Goal: Transaction & Acquisition: Download file/media

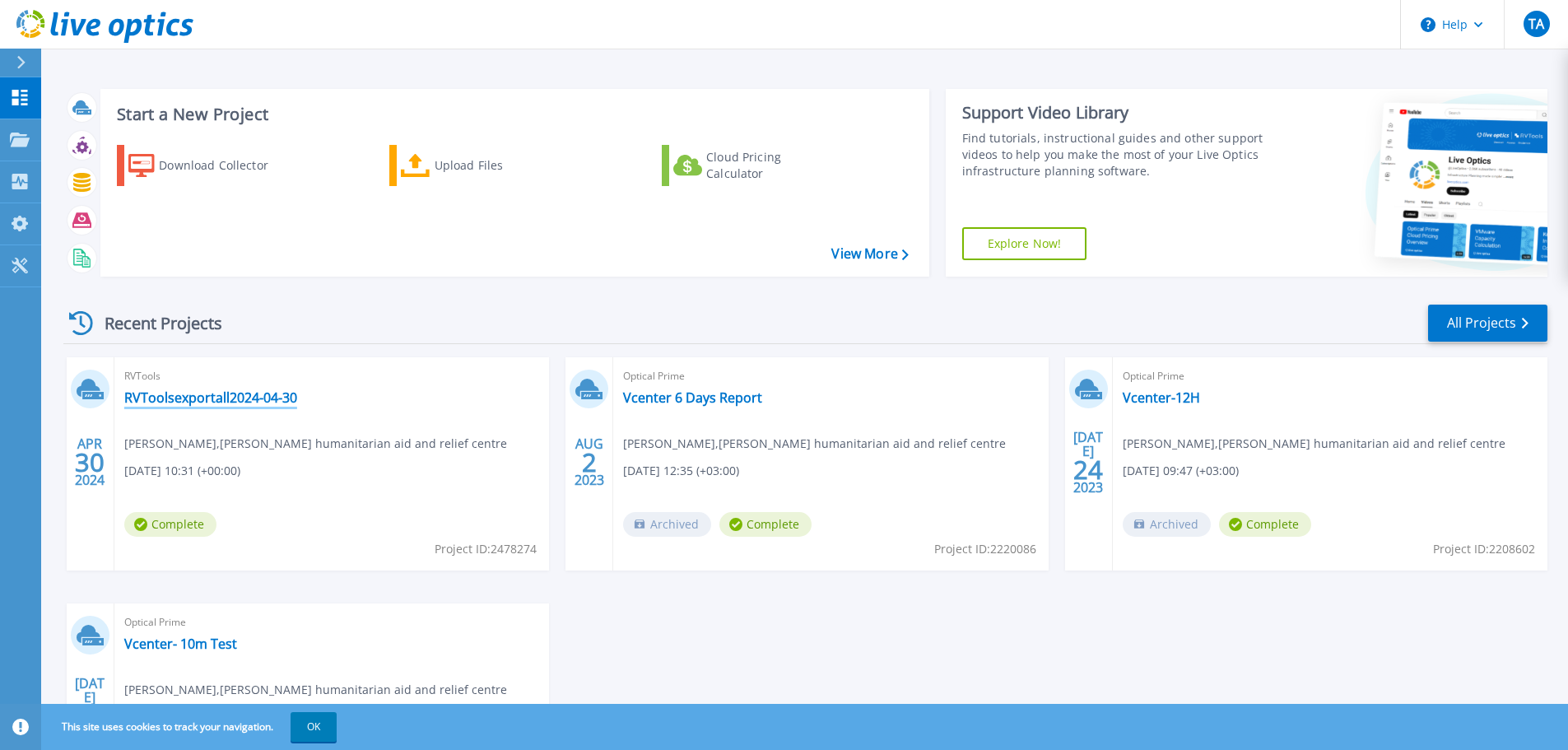
click at [245, 397] on link "RVToolsexportall2024-04-30" at bounding box center [211, 398] width 173 height 17
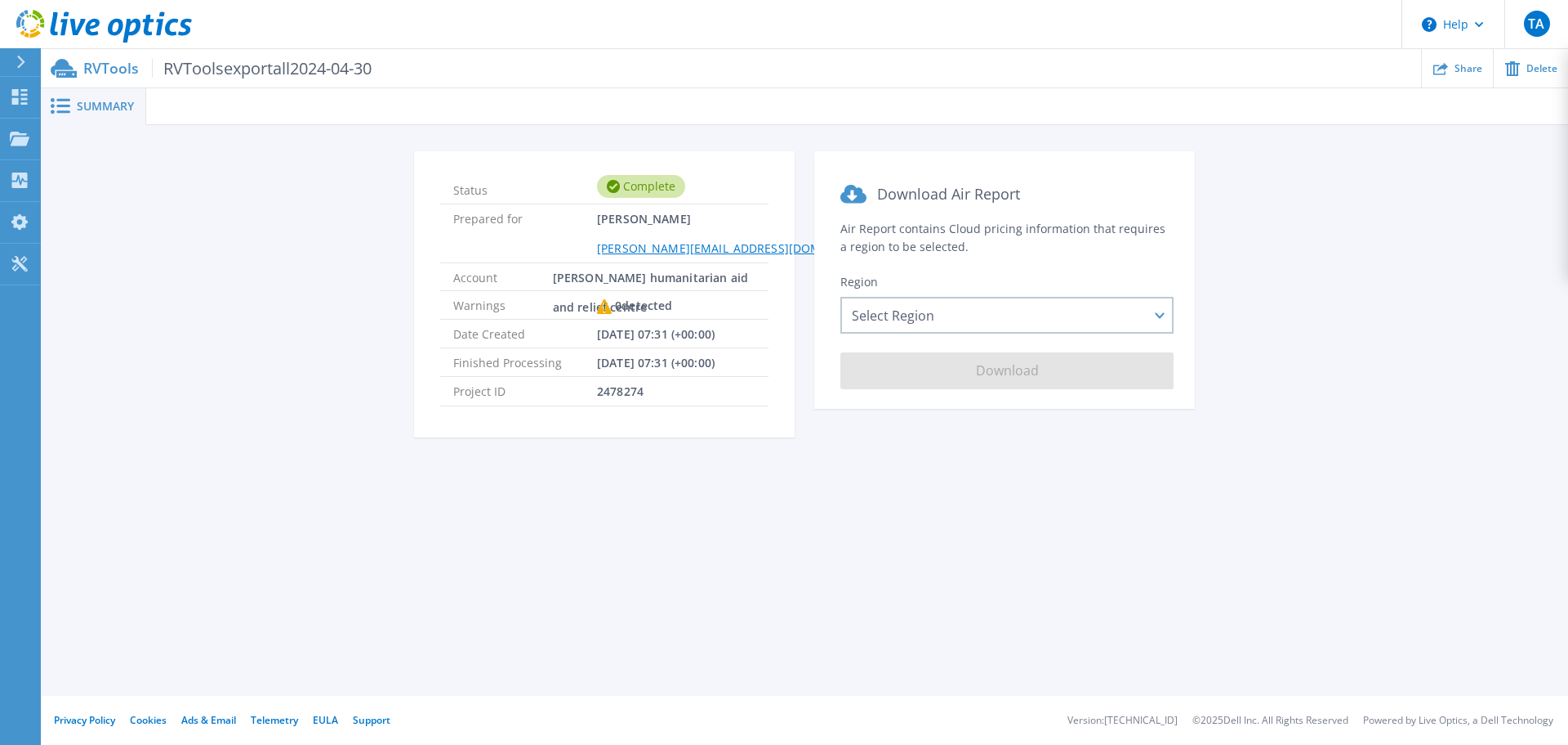
click at [84, 107] on span "Summary" at bounding box center [105, 106] width 58 height 12
click at [66, 95] on p "Dashboard" at bounding box center [72, 98] width 60 height 43
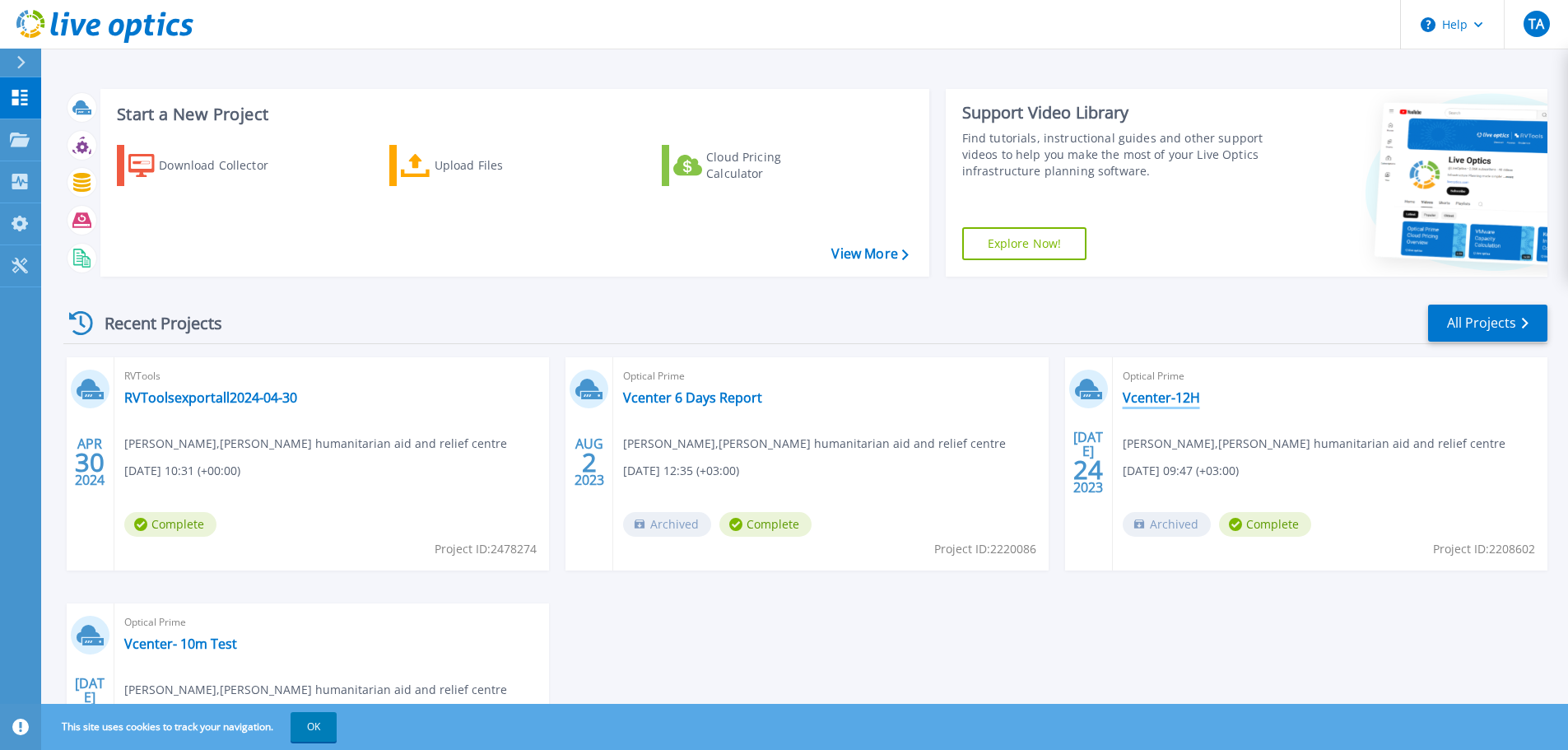
click at [1142, 396] on link "Vcenter-12H" at bounding box center [1161, 398] width 77 height 17
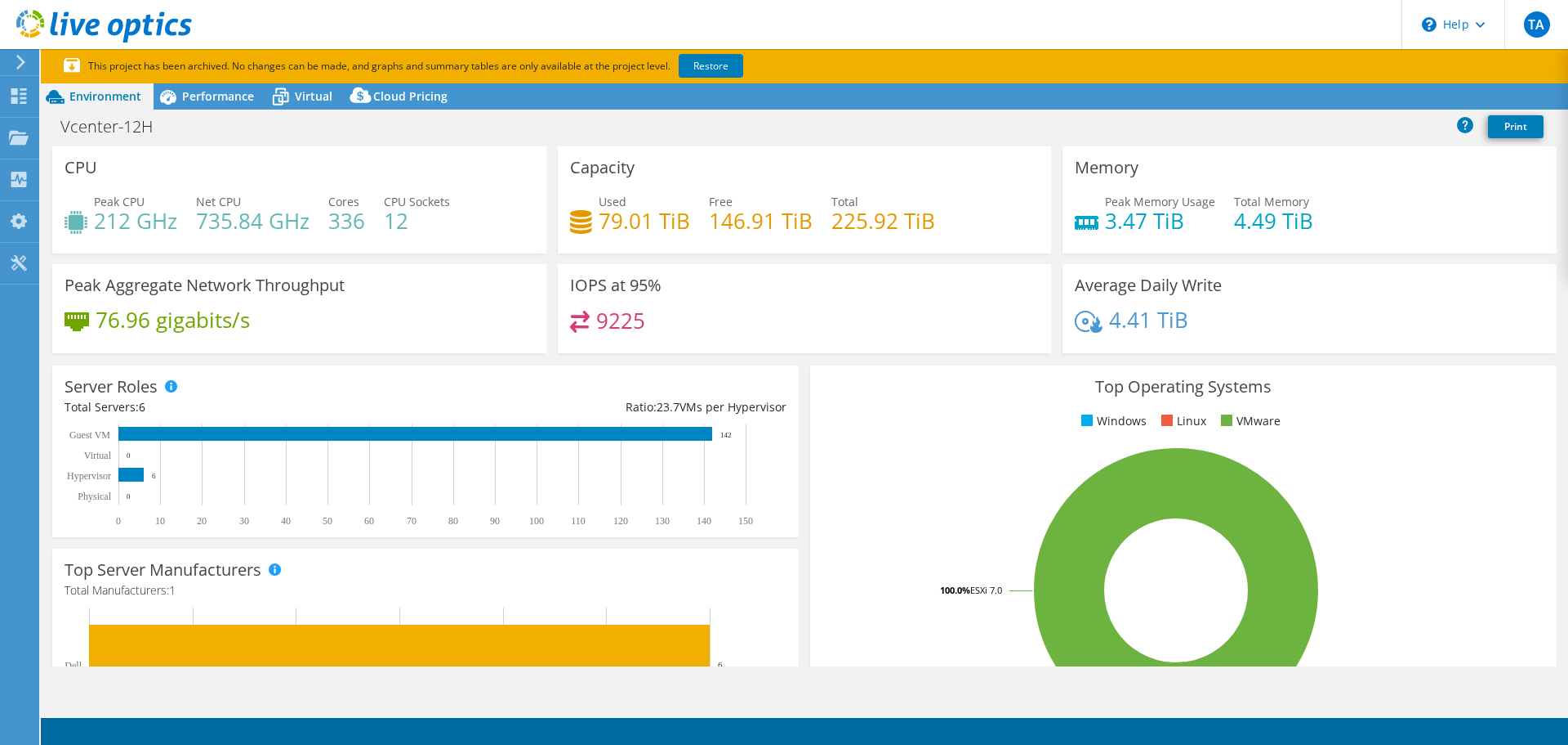
select select "USD"
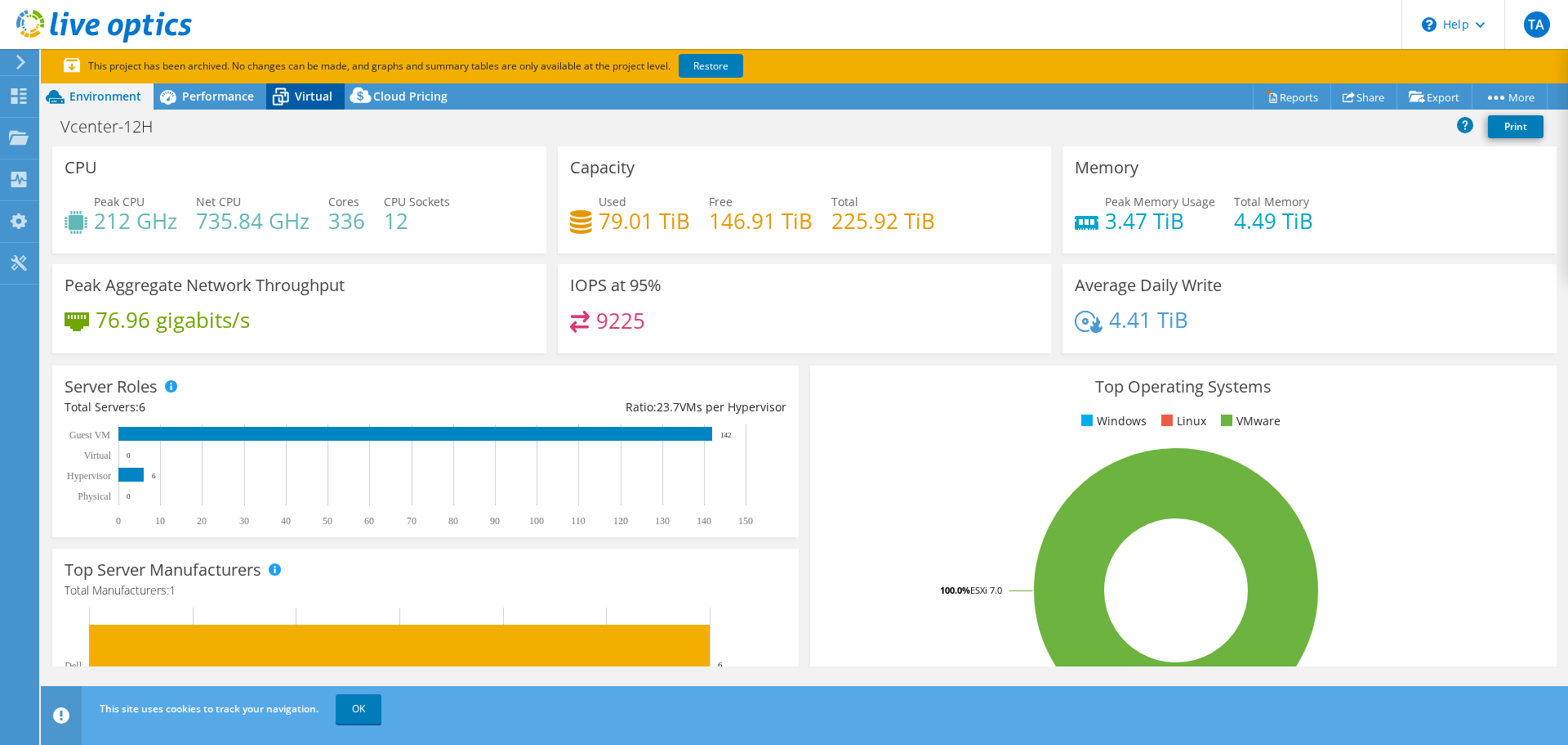
click at [312, 100] on span "Virtual" at bounding box center [313, 95] width 38 height 16
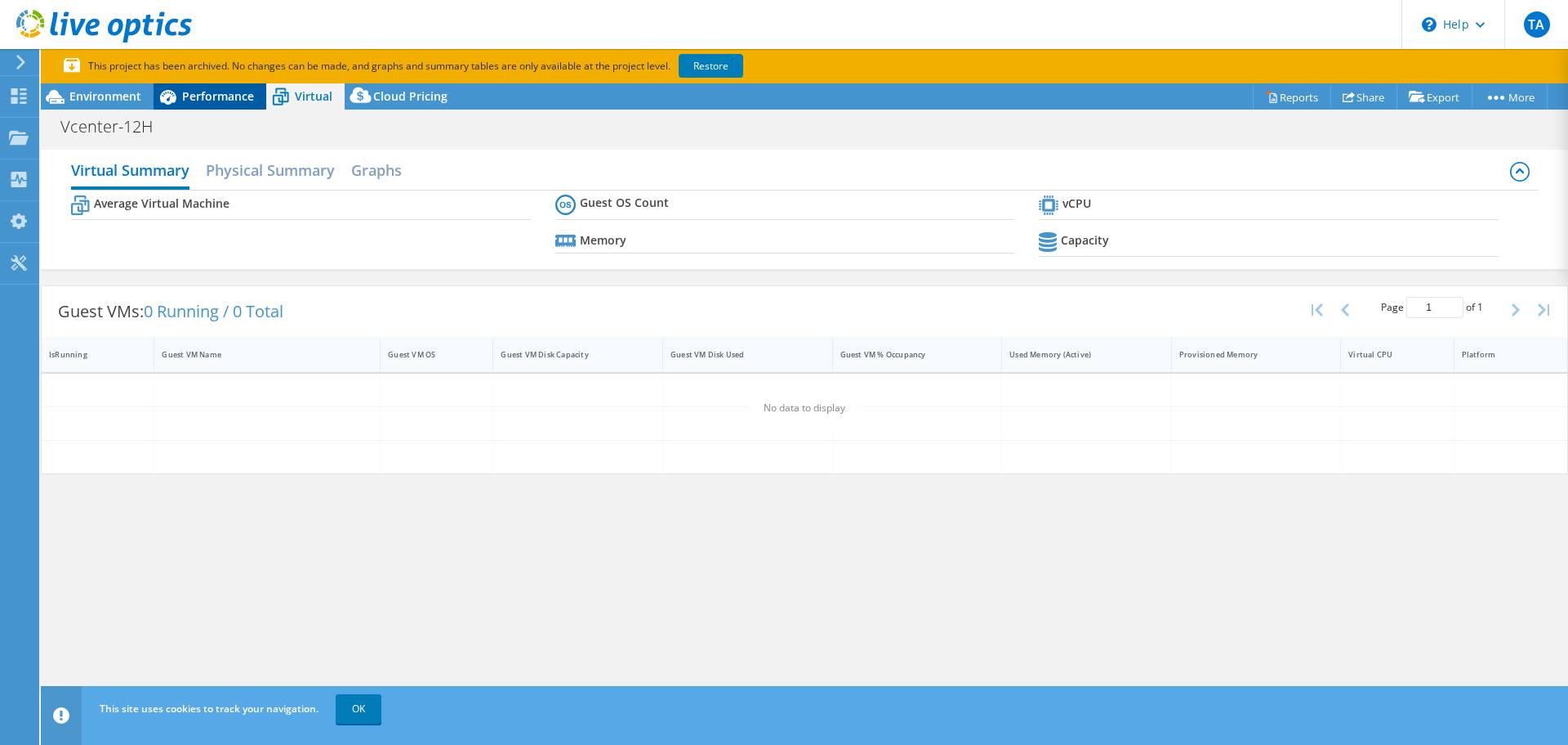
click at [207, 105] on div "Performance" at bounding box center [210, 96] width 113 height 26
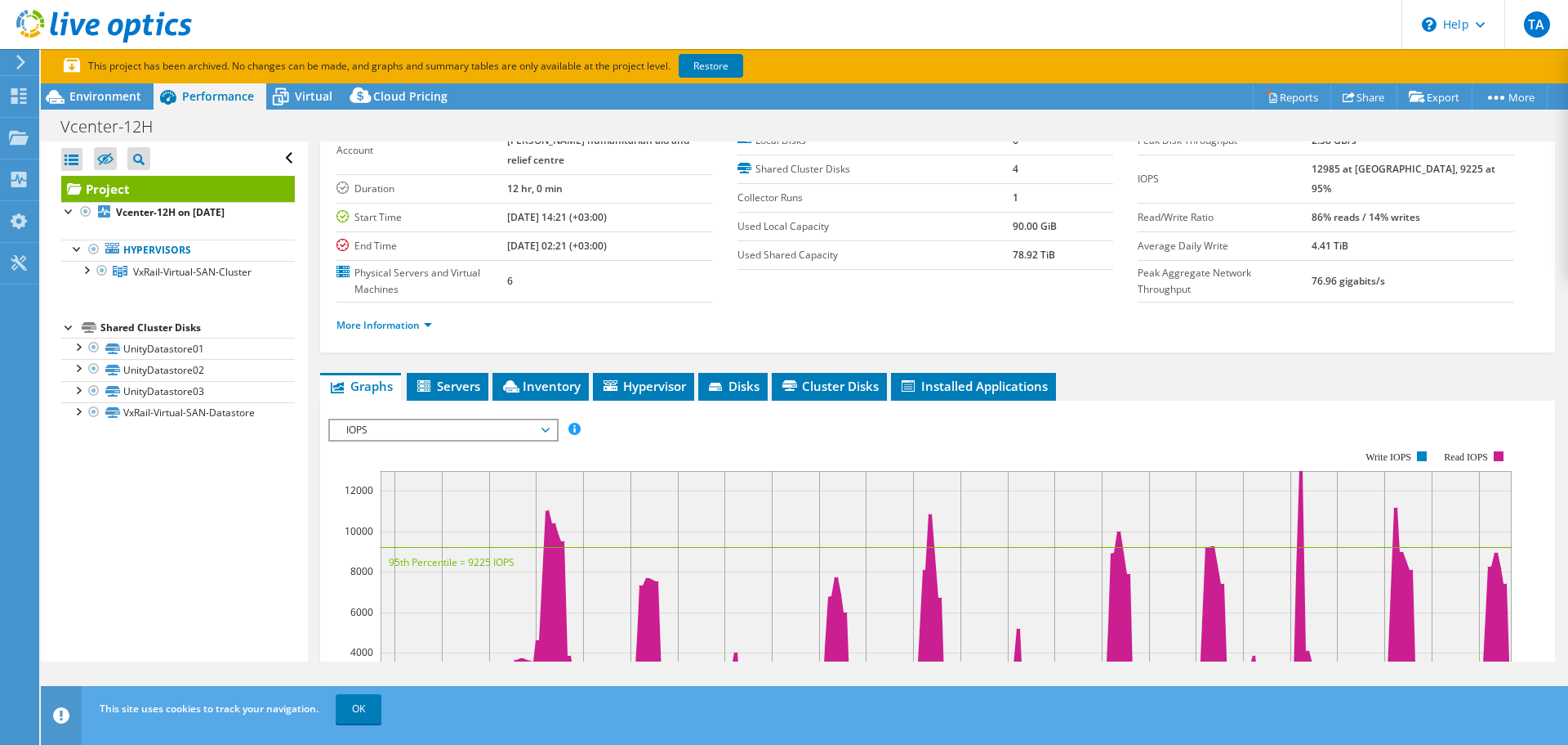
scroll to position [245, 0]
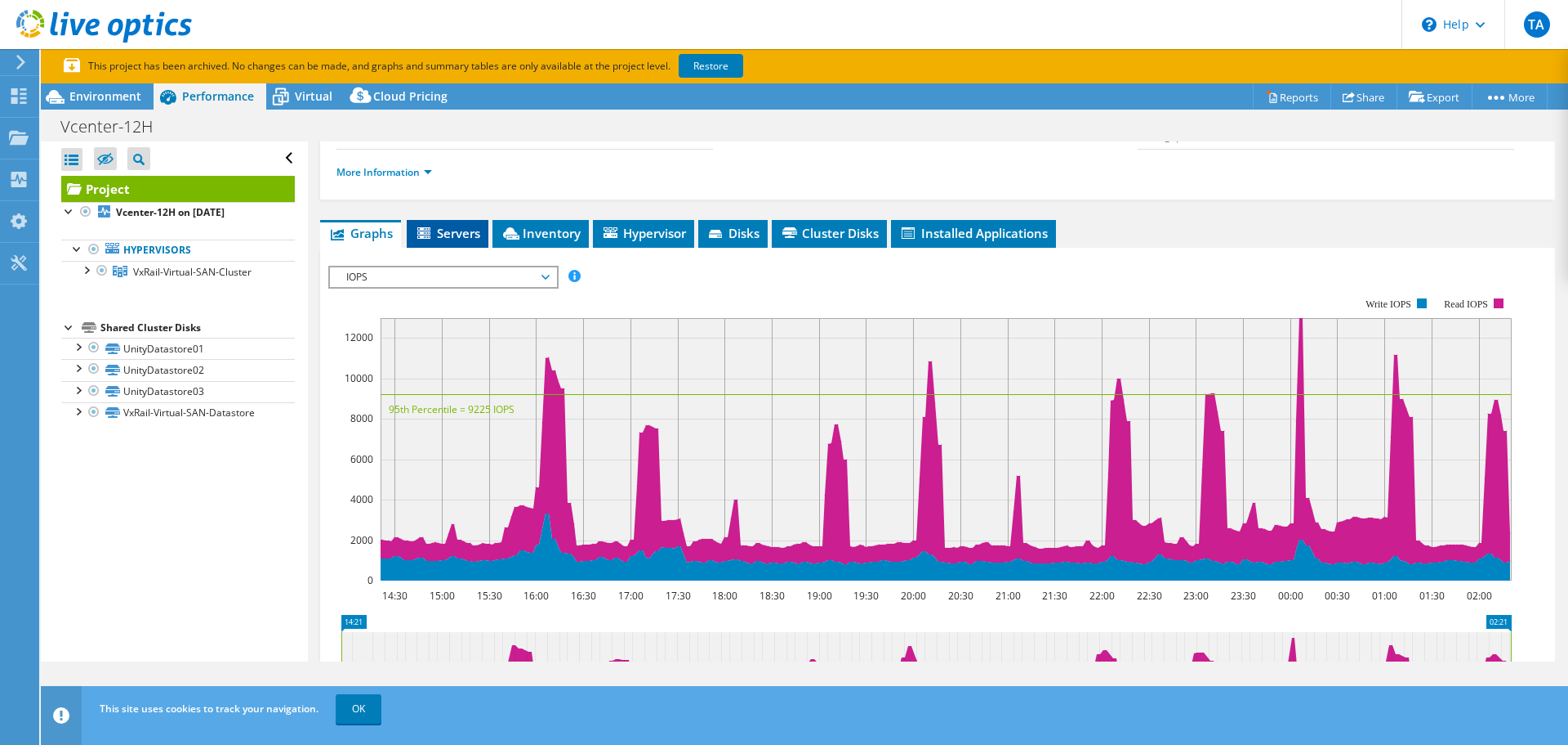
click at [424, 238] on icon at bounding box center [424, 233] width 13 height 12
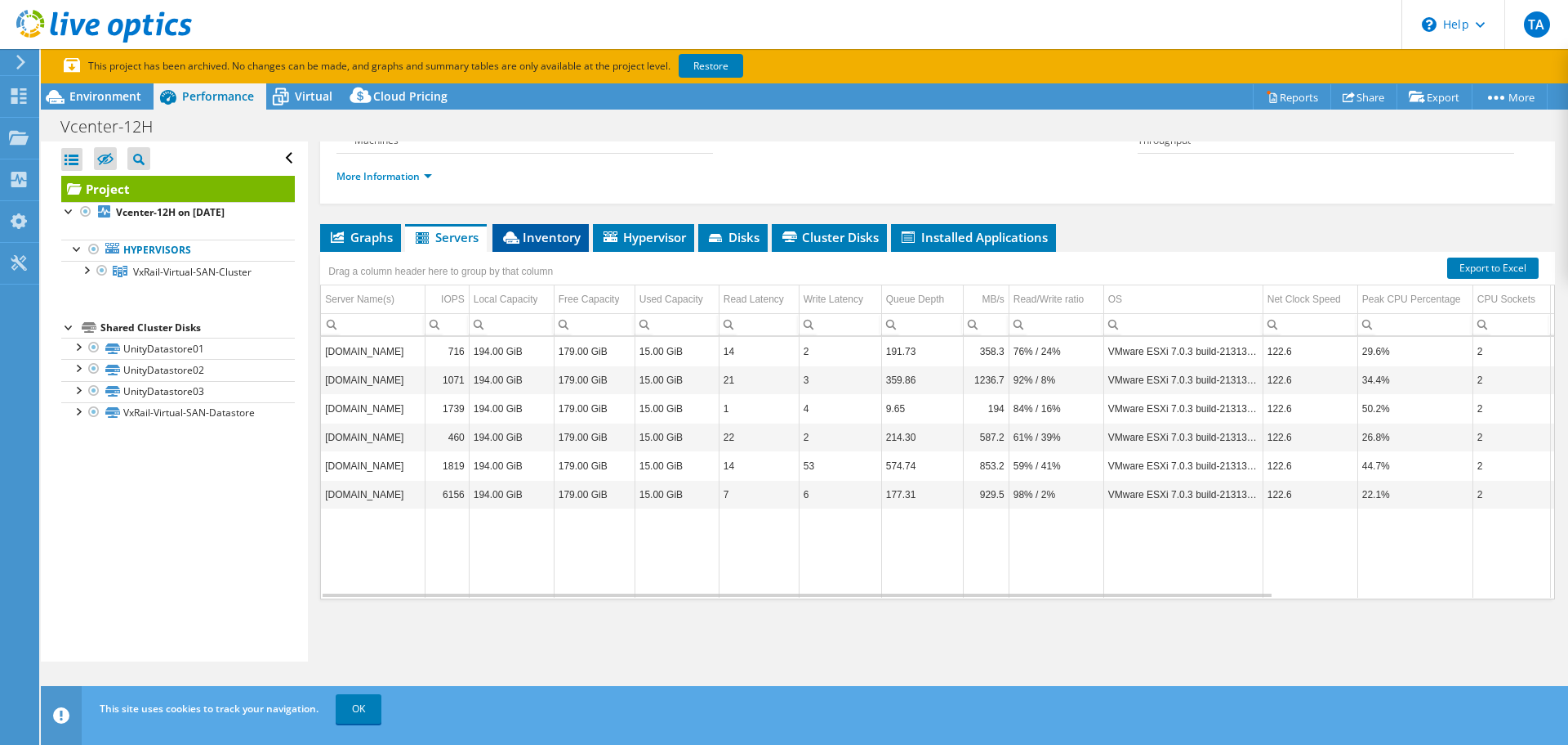
click at [539, 238] on span "Inventory" at bounding box center [540, 237] width 80 height 16
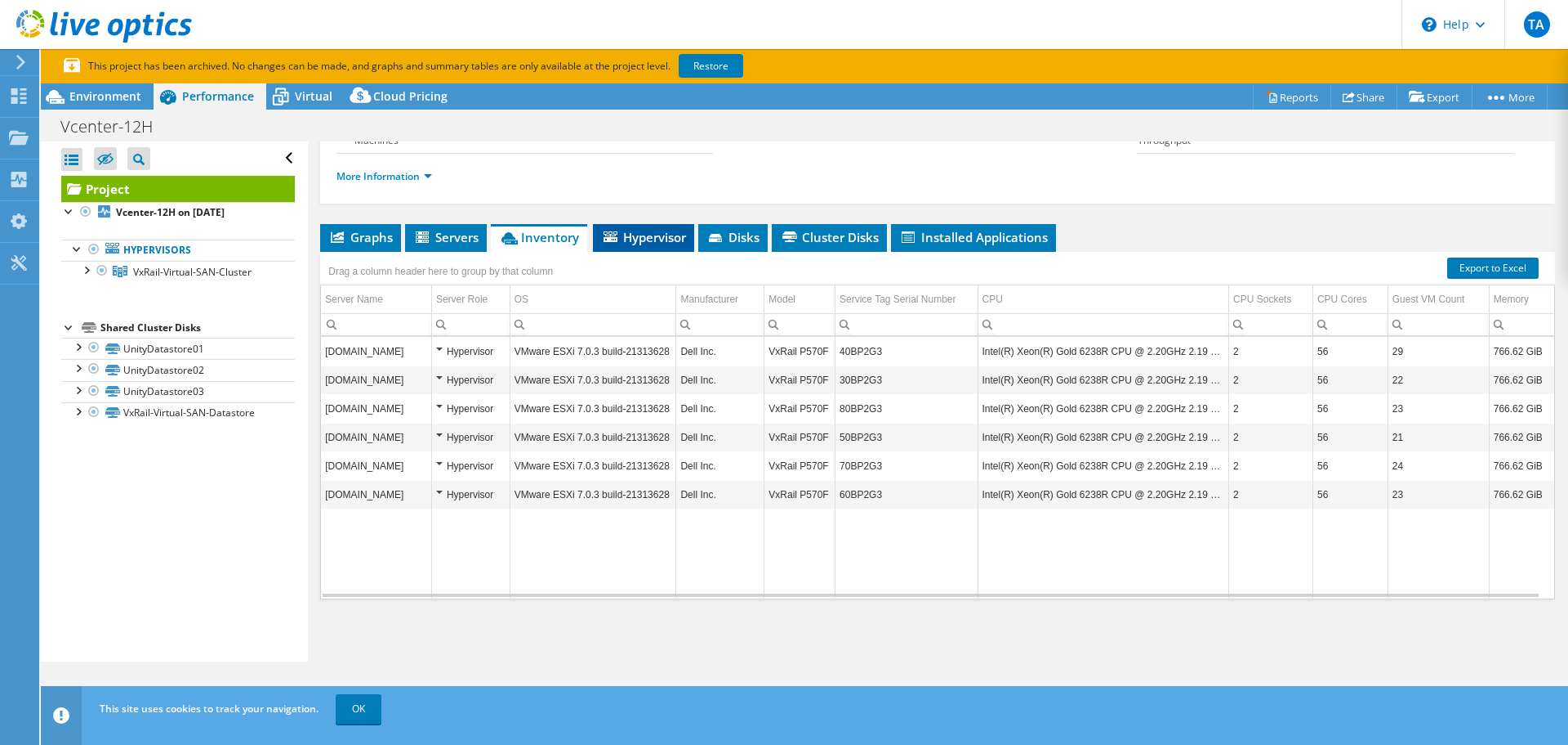
click at [640, 241] on span "Hypervisor" at bounding box center [643, 237] width 85 height 16
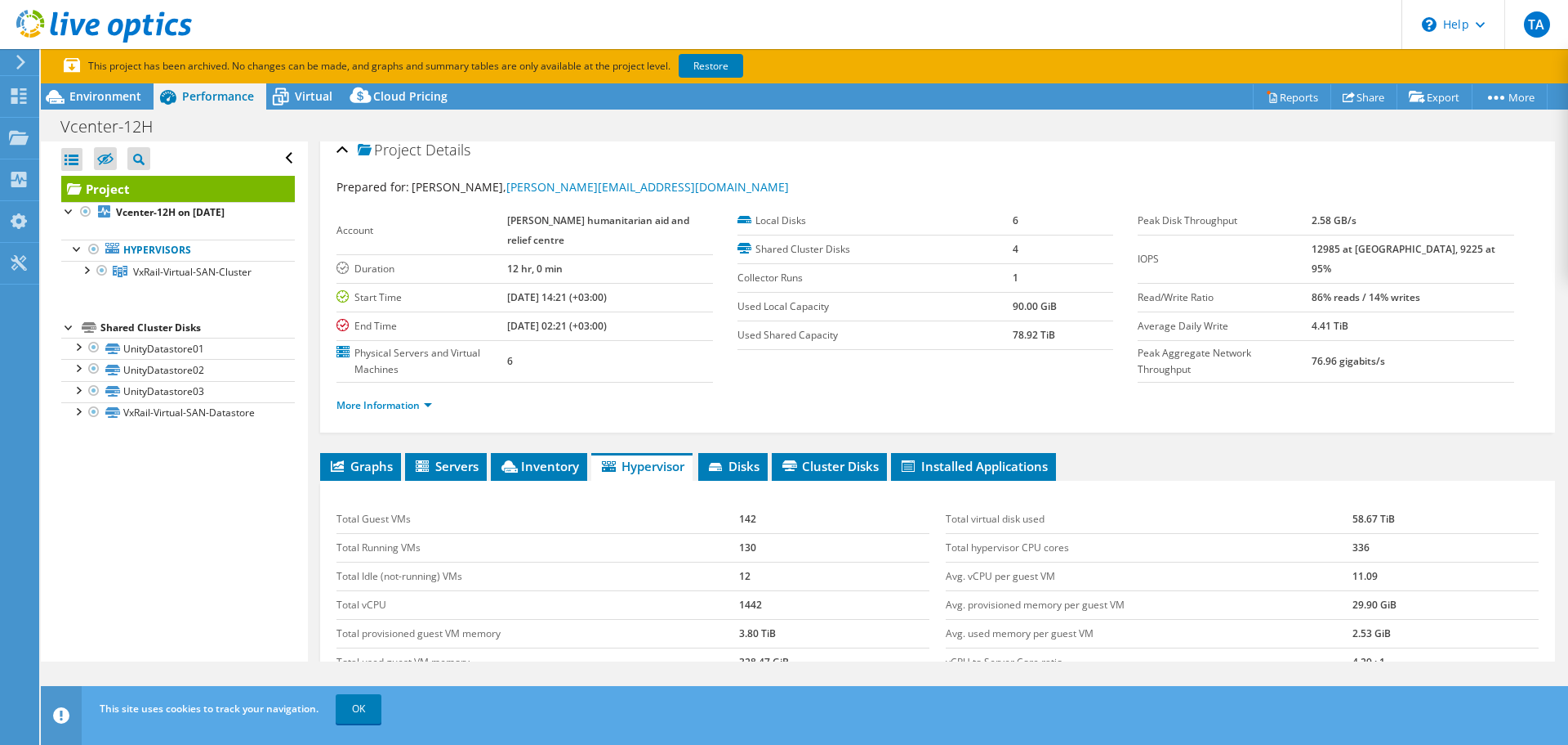
scroll to position [0, 0]
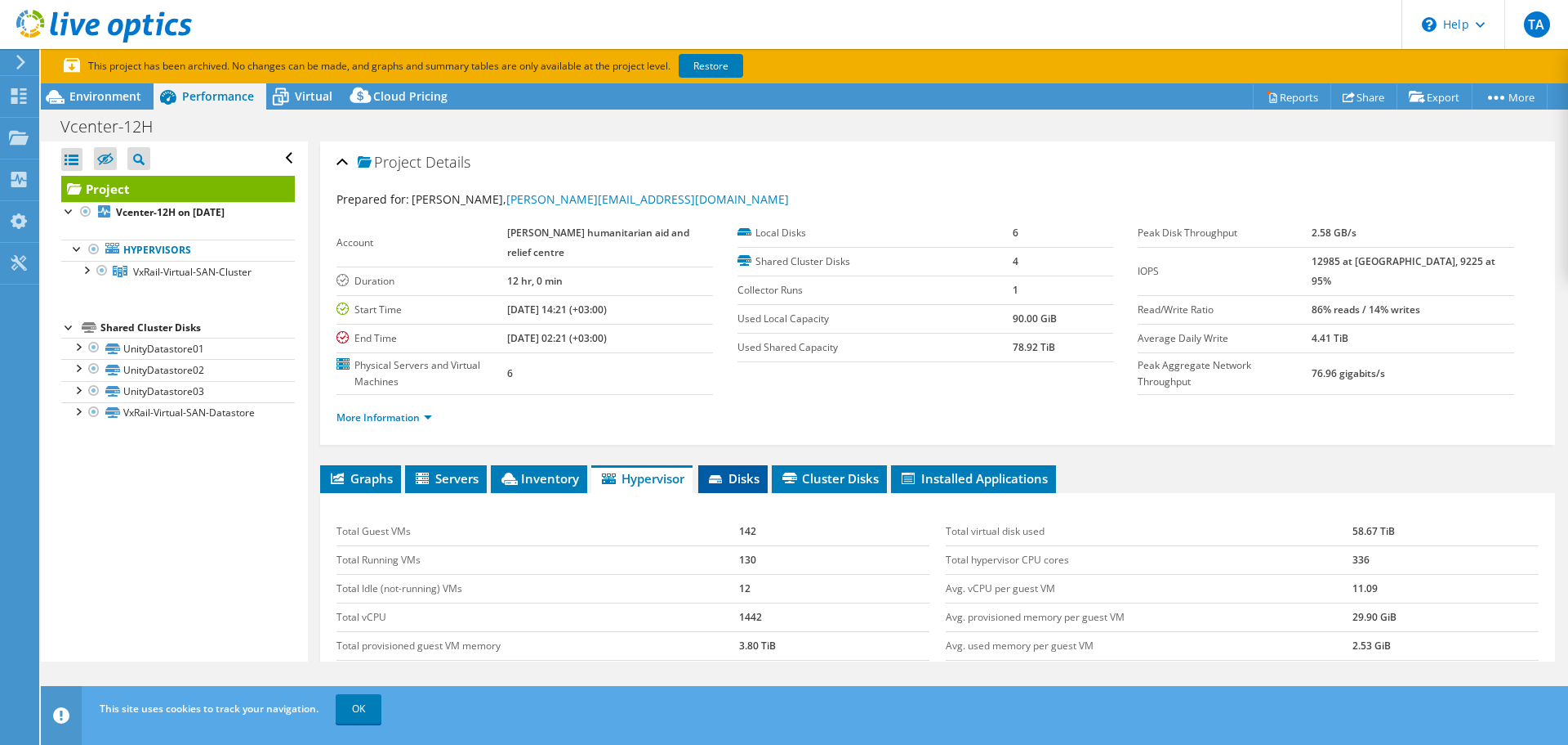
click at [735, 482] on span "Disks" at bounding box center [733, 478] width 53 height 16
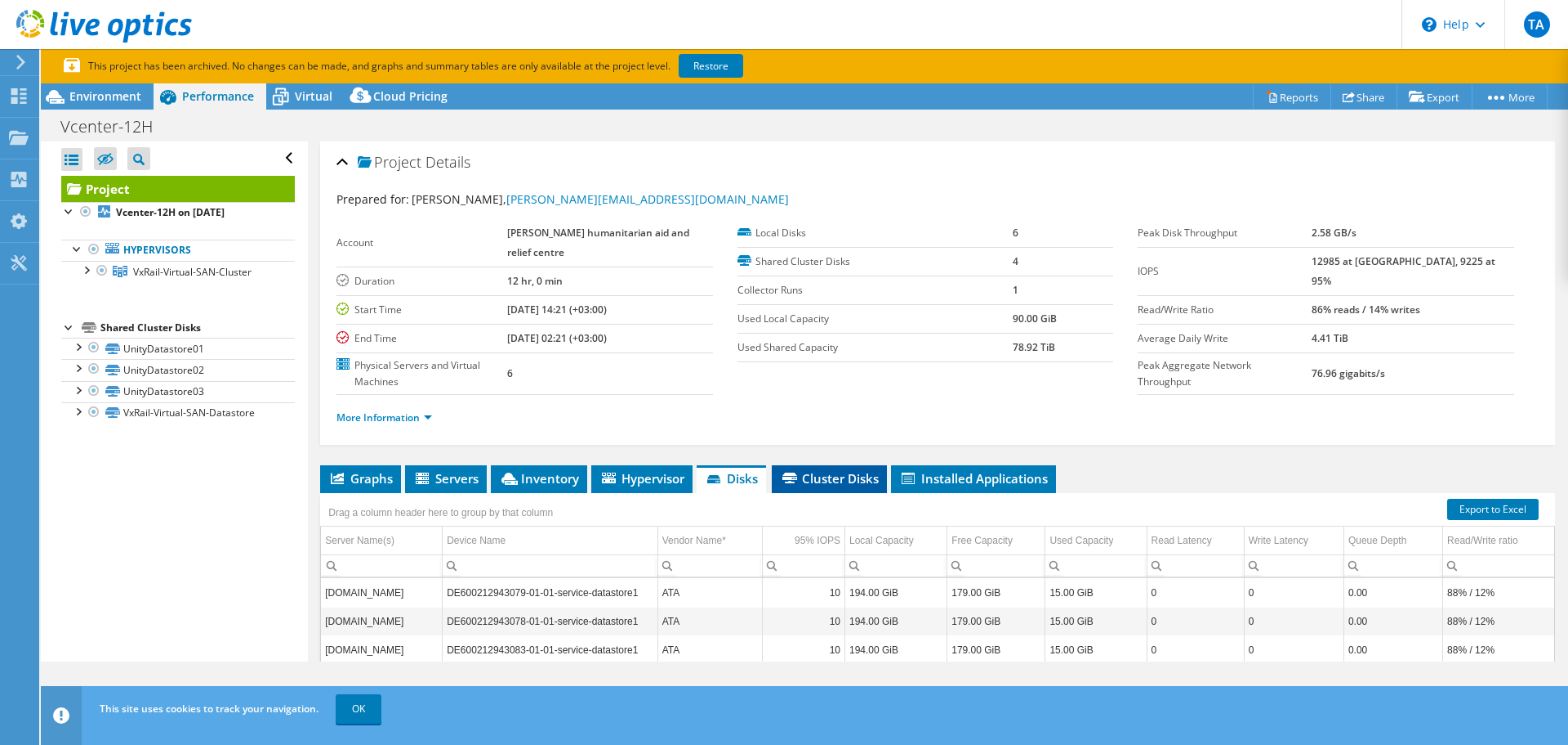
click at [810, 481] on span "Cluster Disks" at bounding box center [829, 478] width 99 height 16
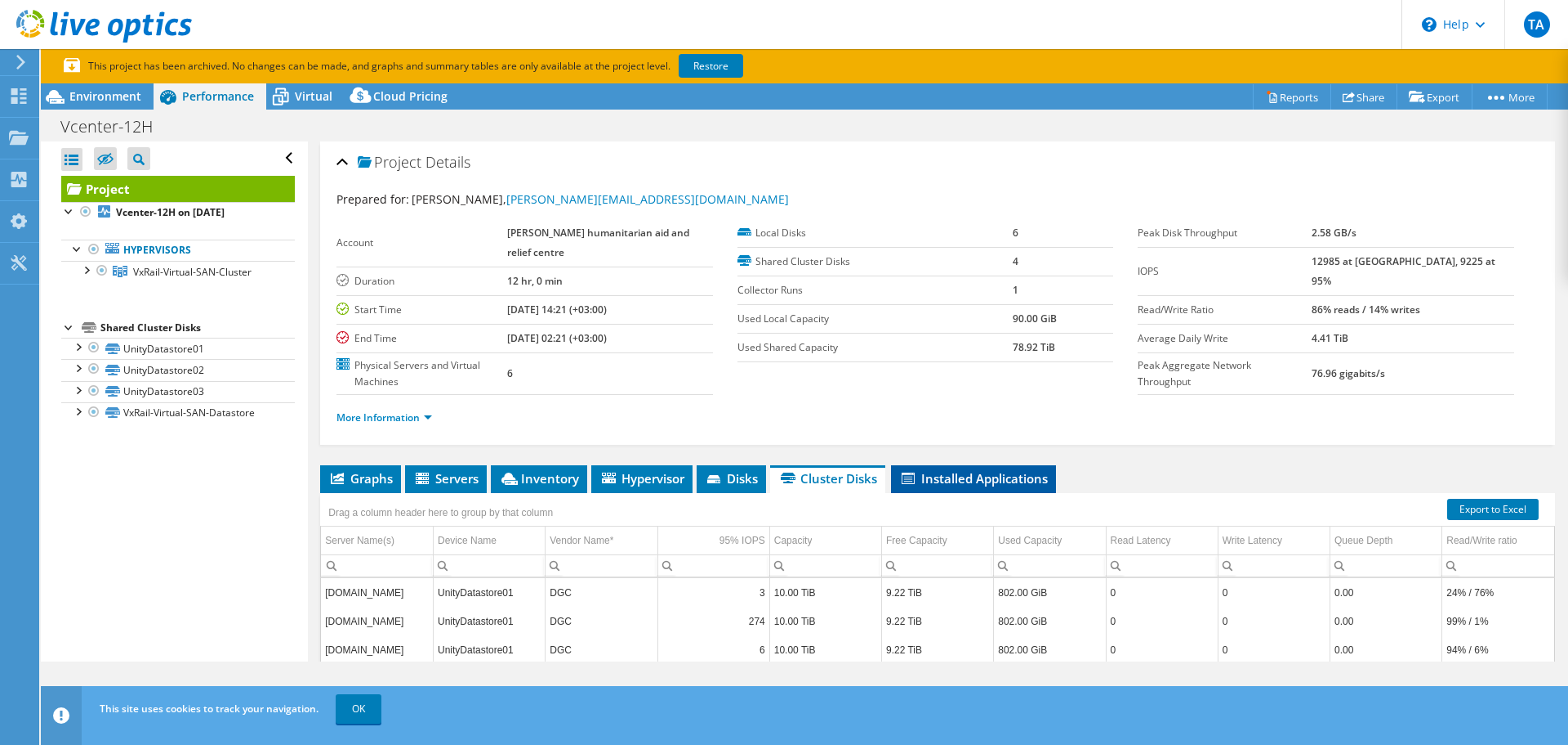
click at [933, 471] on span "Installed Applications" at bounding box center [973, 478] width 149 height 16
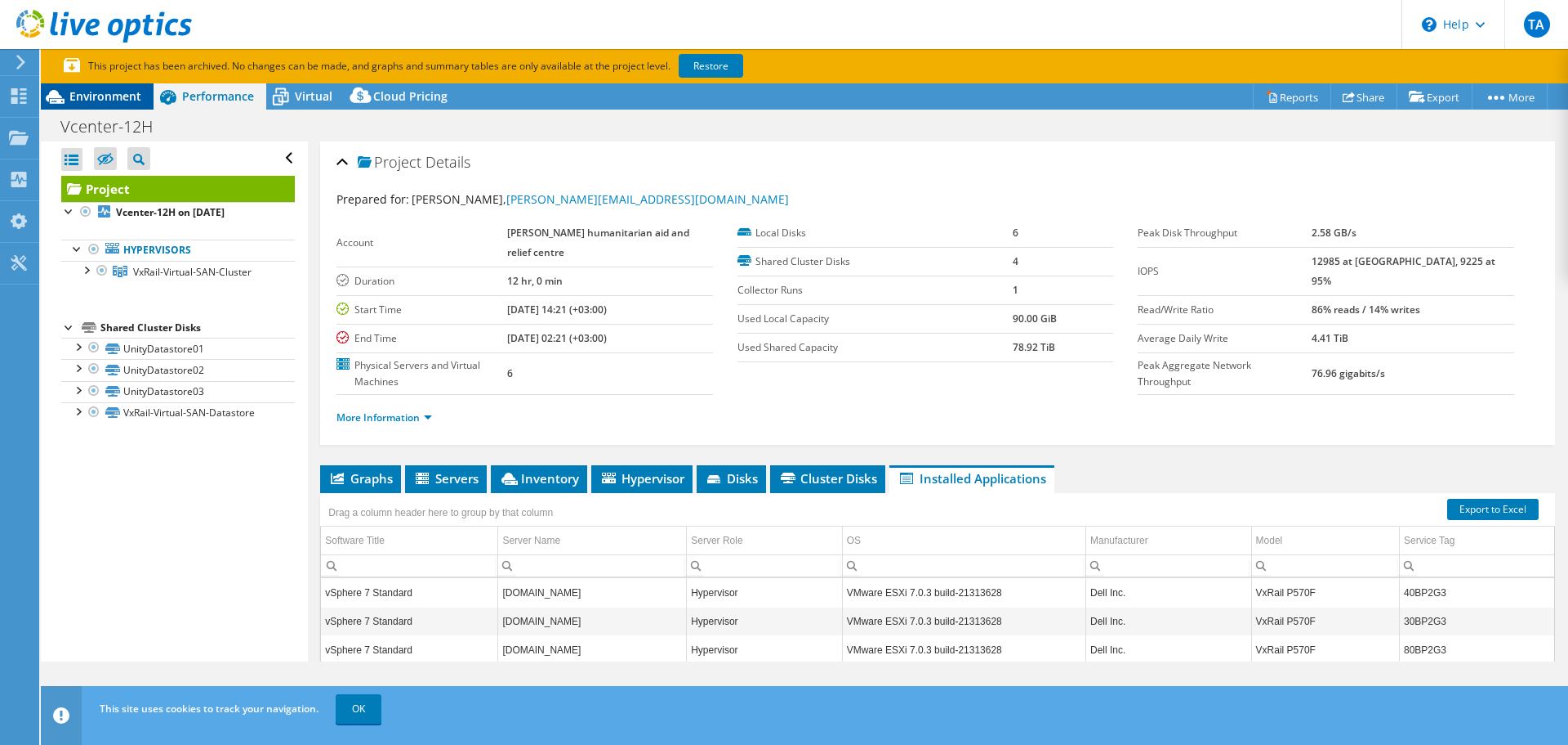
click at [105, 93] on span "Environment" at bounding box center [104, 95] width 72 height 16
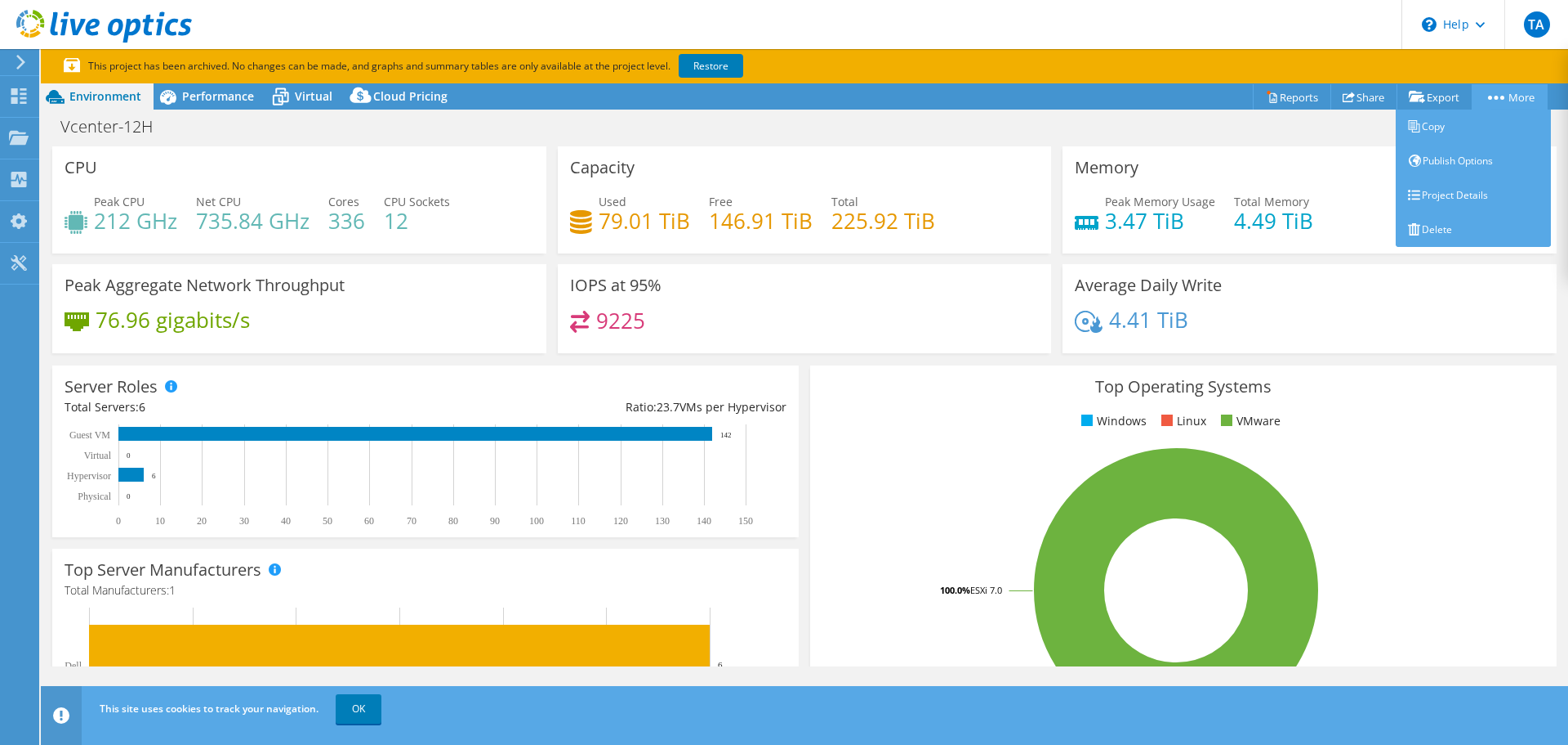
click at [1482, 100] on link "More" at bounding box center [1510, 96] width 76 height 26
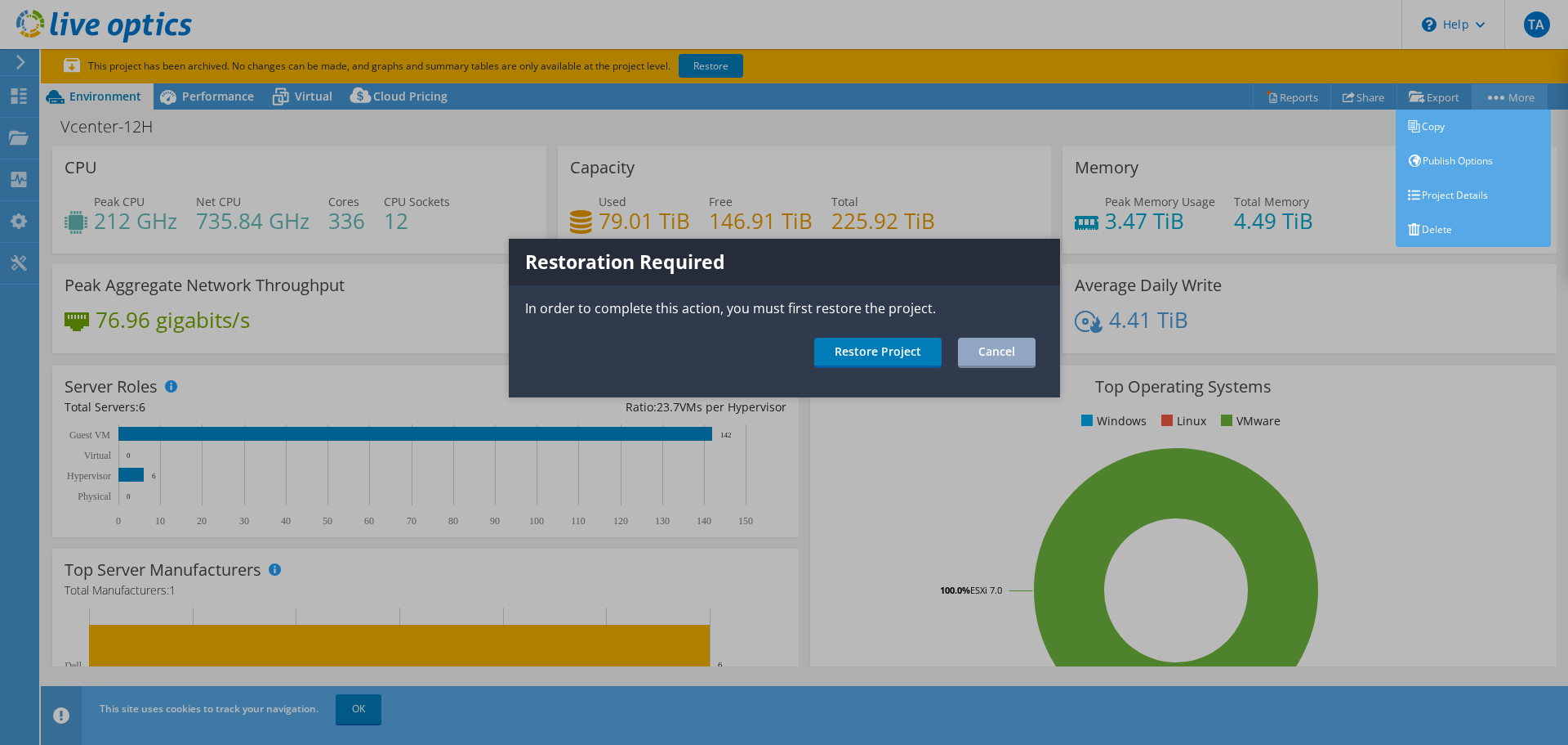
click at [1482, 100] on div at bounding box center [784, 372] width 1568 height 745
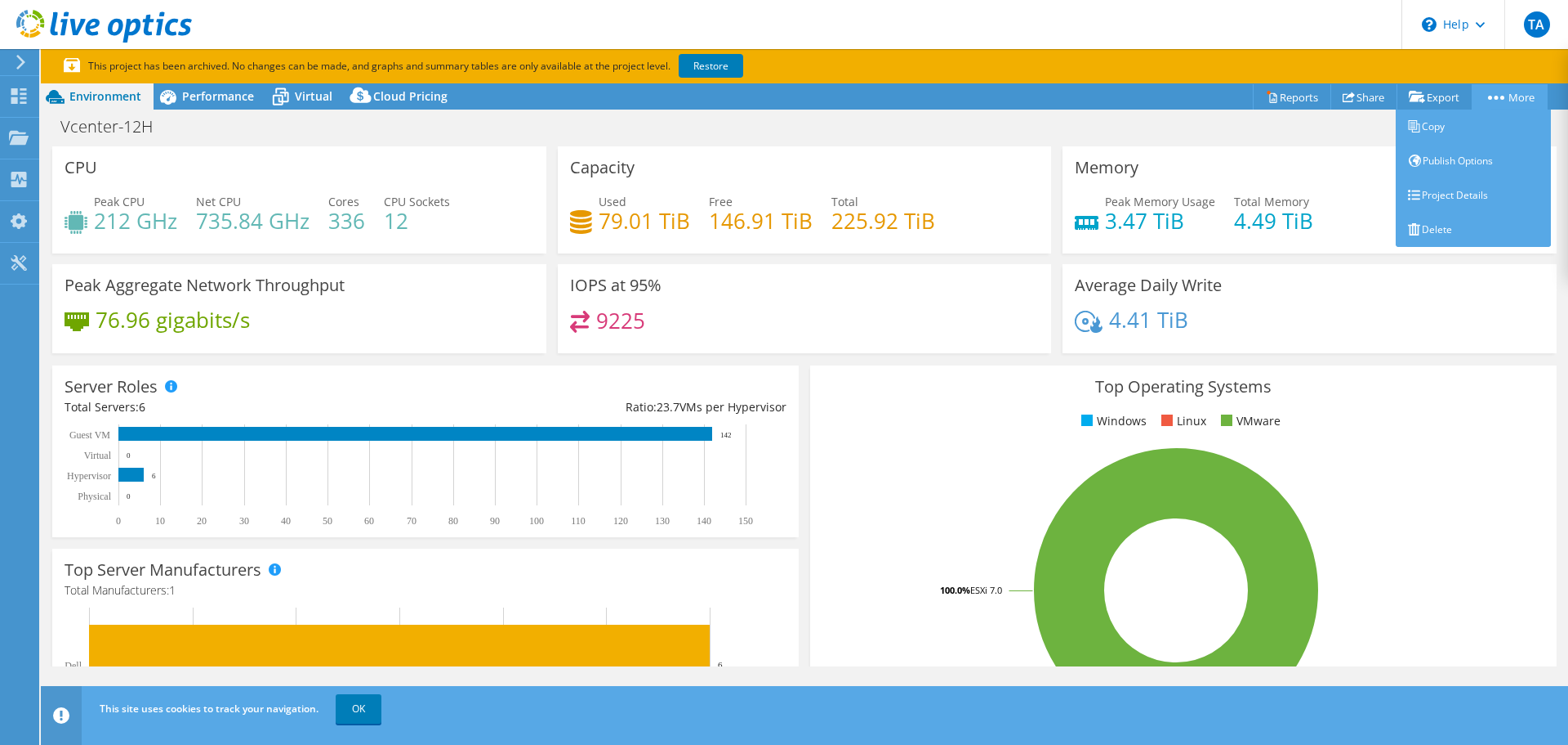
click at [1481, 98] on link "More" at bounding box center [1510, 96] width 76 height 26
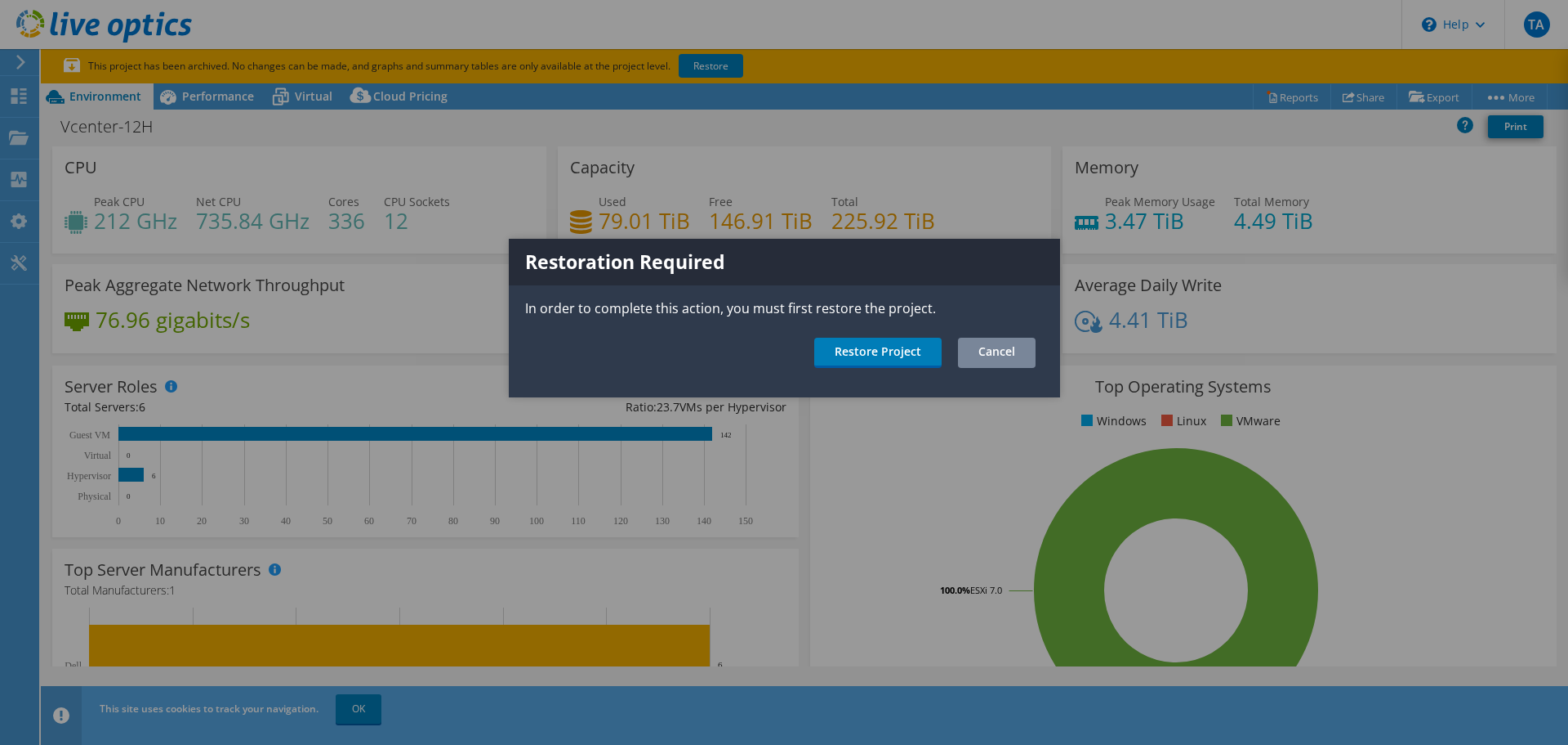
click at [995, 358] on link "Cancel" at bounding box center [997, 352] width 77 height 30
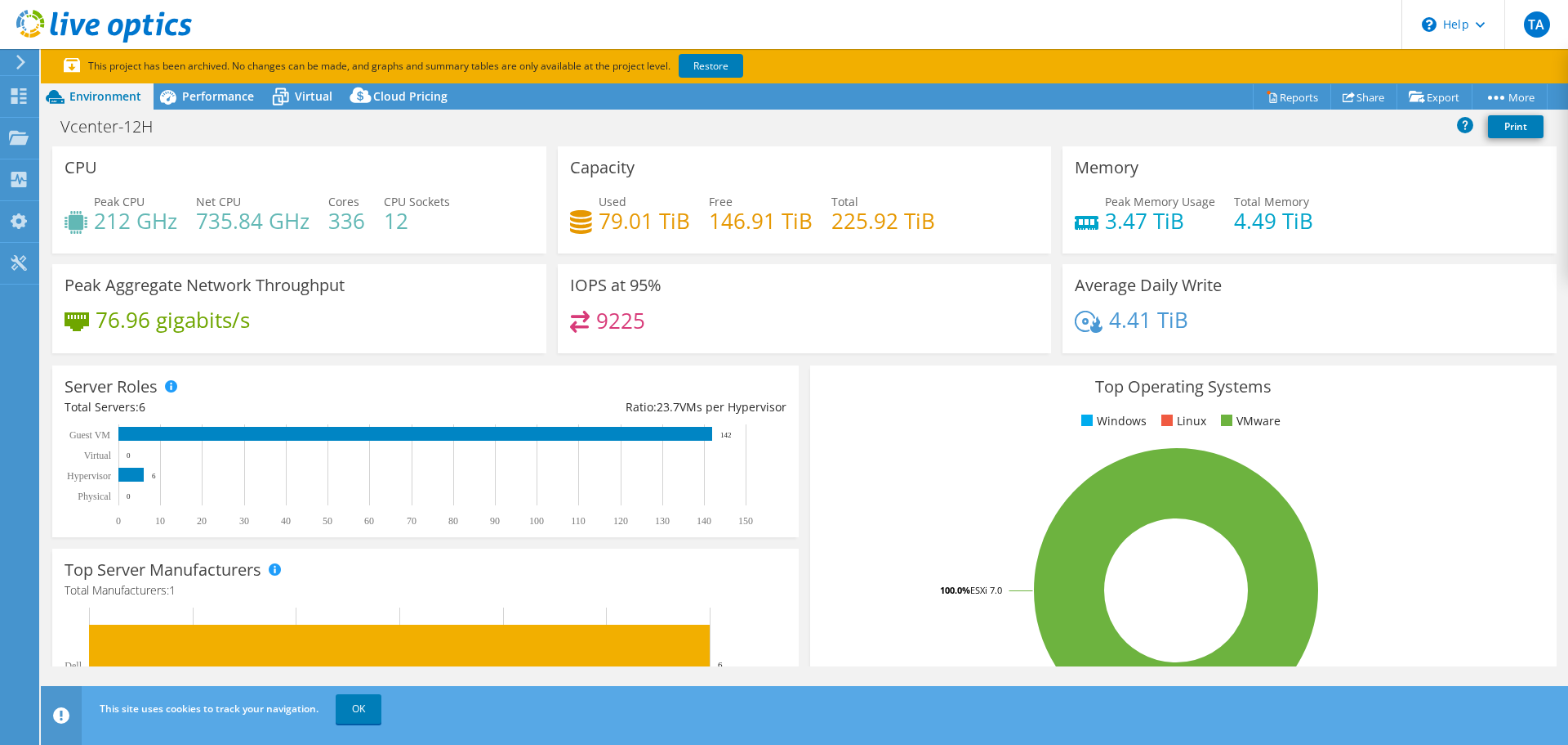
click at [42, 26] on use at bounding box center [104, 26] width 175 height 33
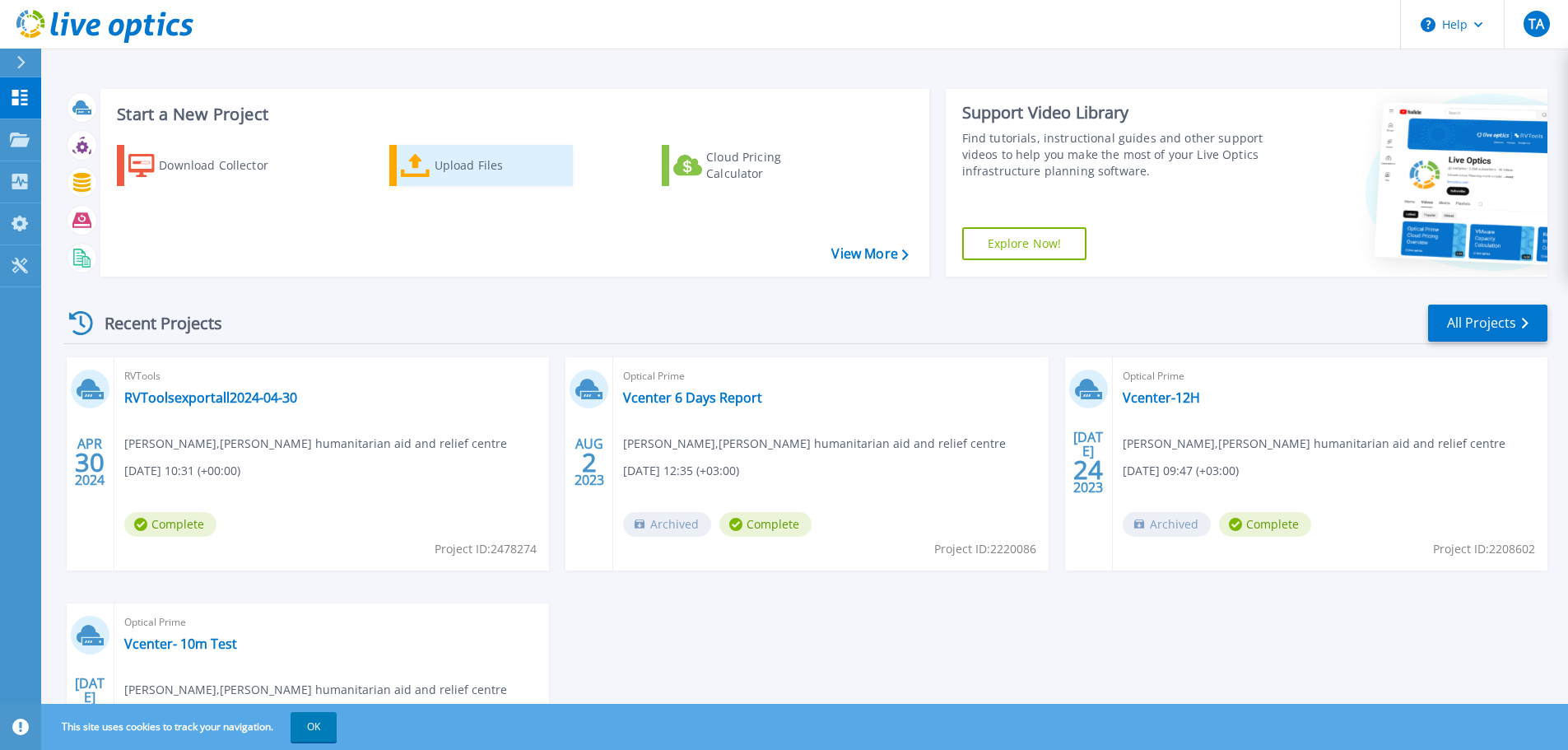
click at [467, 158] on div "Upload Files" at bounding box center [500, 166] width 132 height 33
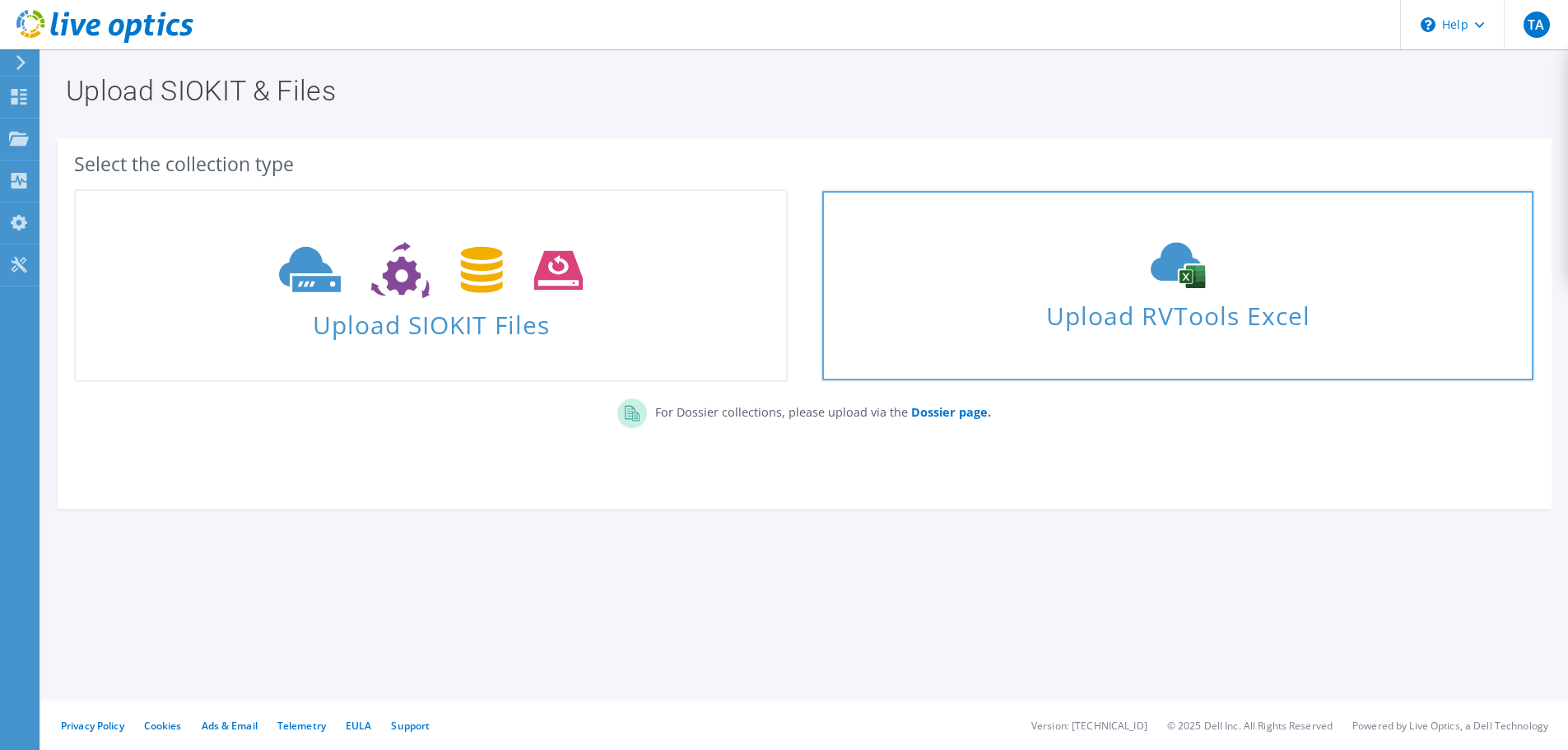
click at [1162, 311] on span "Upload RVTools Excel" at bounding box center [1177, 311] width 711 height 36
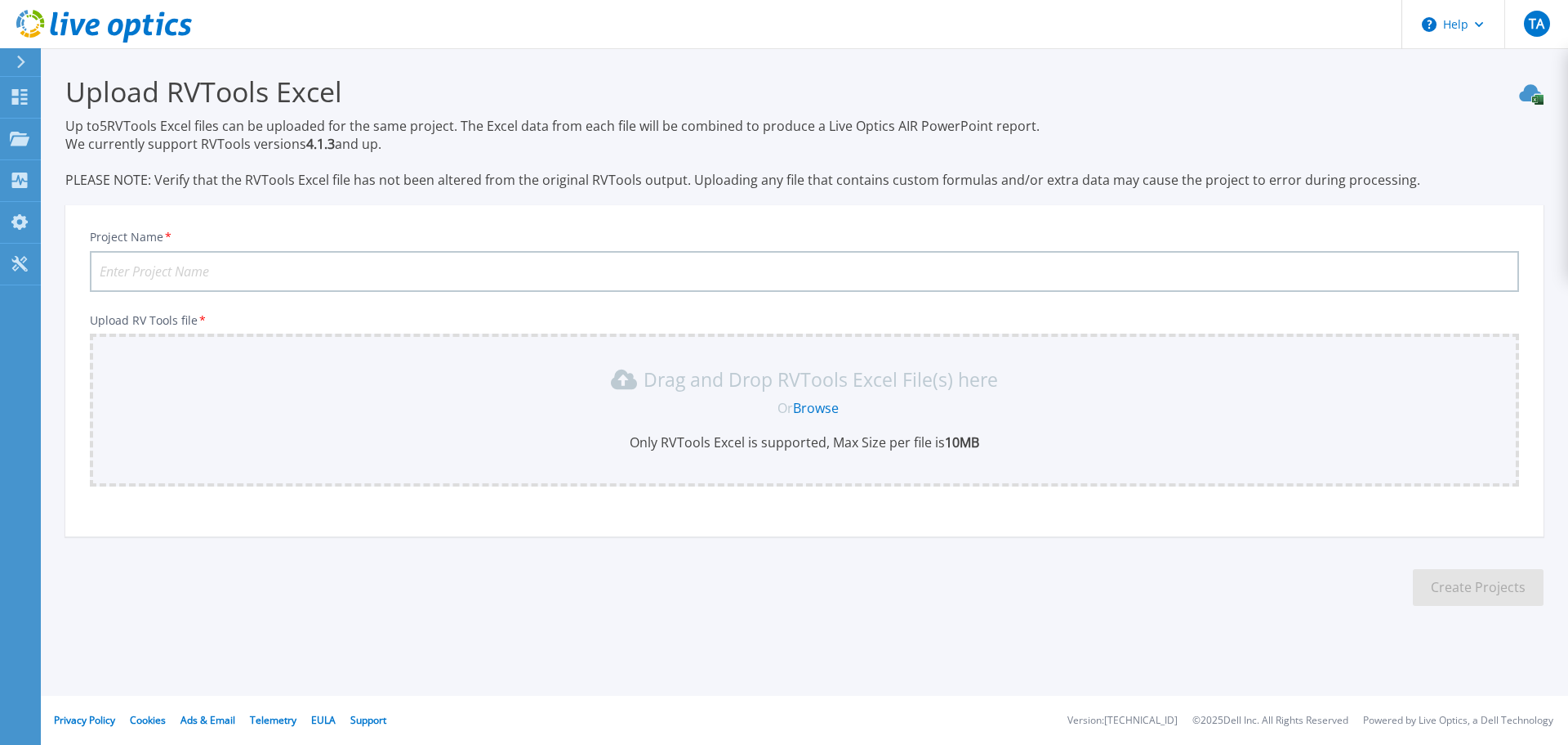
click at [841, 411] on div "Or Browse" at bounding box center [808, 408] width 1403 height 18
click at [839, 412] on link "Browse" at bounding box center [816, 408] width 46 height 18
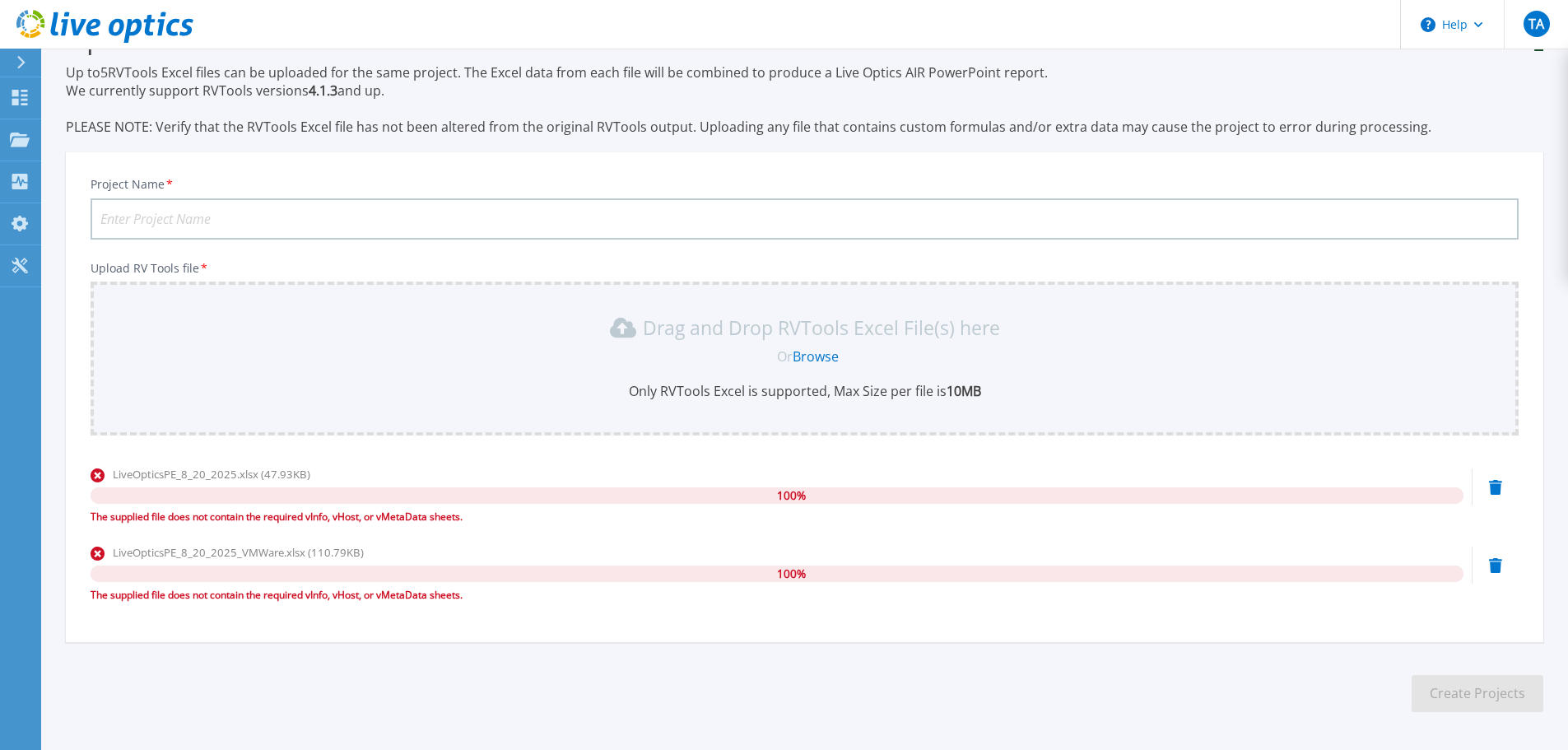
scroll to position [82, 0]
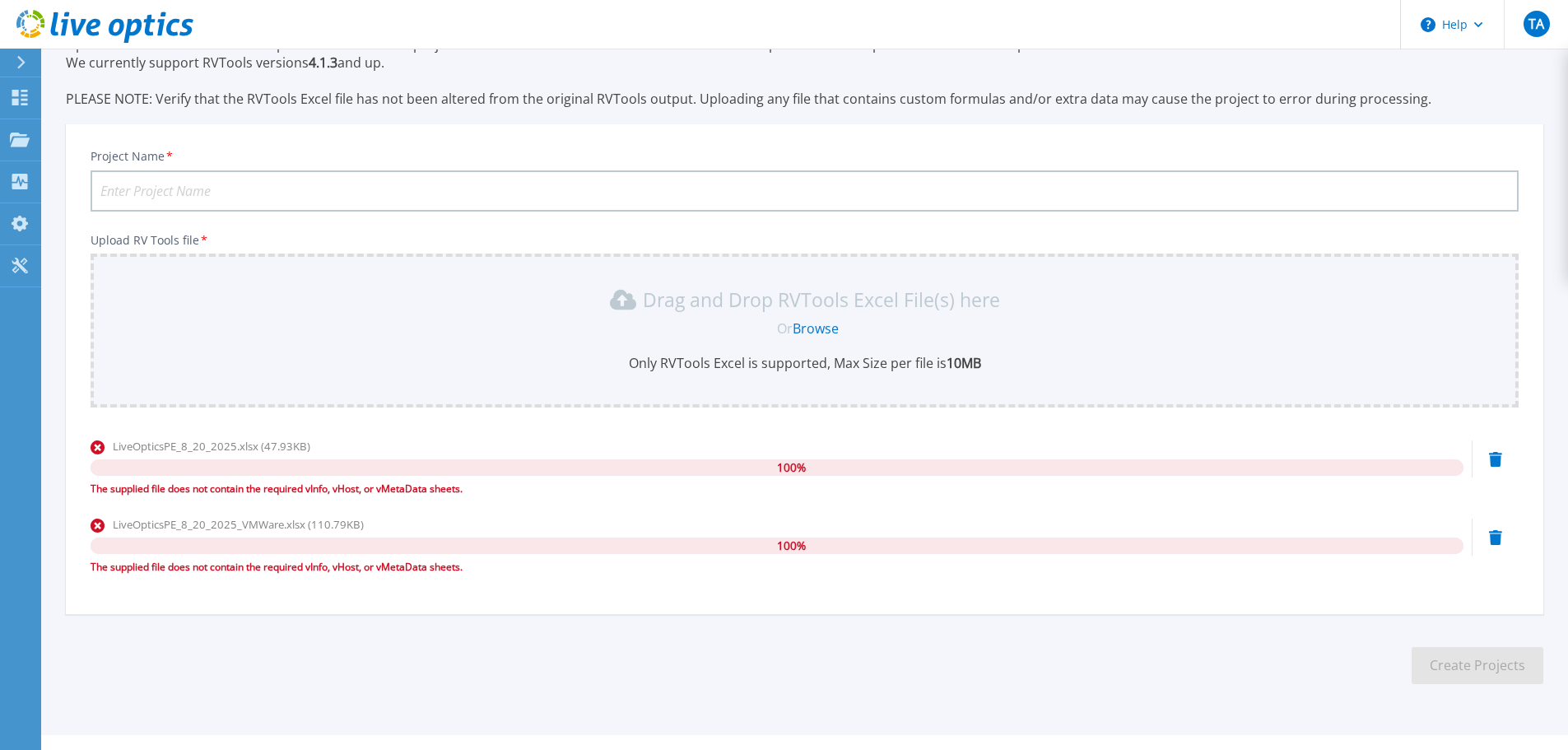
click at [1509, 460] on div "LiveOpticsPE_8_20_2025.xlsx (47.93KB) 100 % The supplied file does not contain …" at bounding box center [804, 472] width 1429 height 70
click at [1491, 457] on icon at bounding box center [1496, 459] width 13 height 15
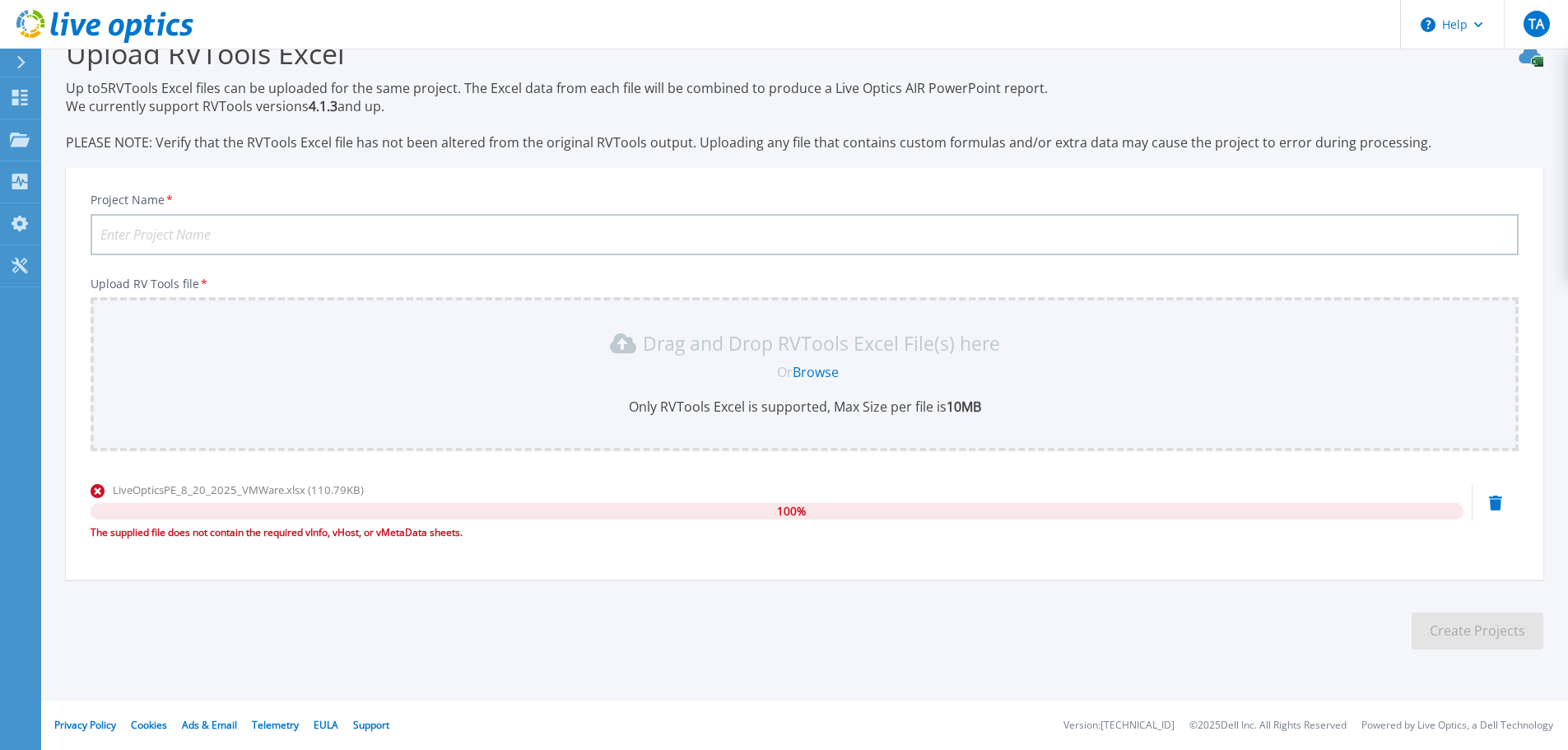
scroll to position [39, 0]
click at [1493, 514] on div "LiveOpticsPE_8_20_2025_VMWare.xlsx (110.79KB) 100 % The supplied file does not …" at bounding box center [804, 516] width 1429 height 70
click at [1488, 500] on div "LiveOpticsPE_8_20_2025_VMWare.xlsx (110.79KB) 100 % The supplied file does not …" at bounding box center [804, 516] width 1429 height 70
click at [1500, 498] on icon at bounding box center [1496, 503] width 13 height 15
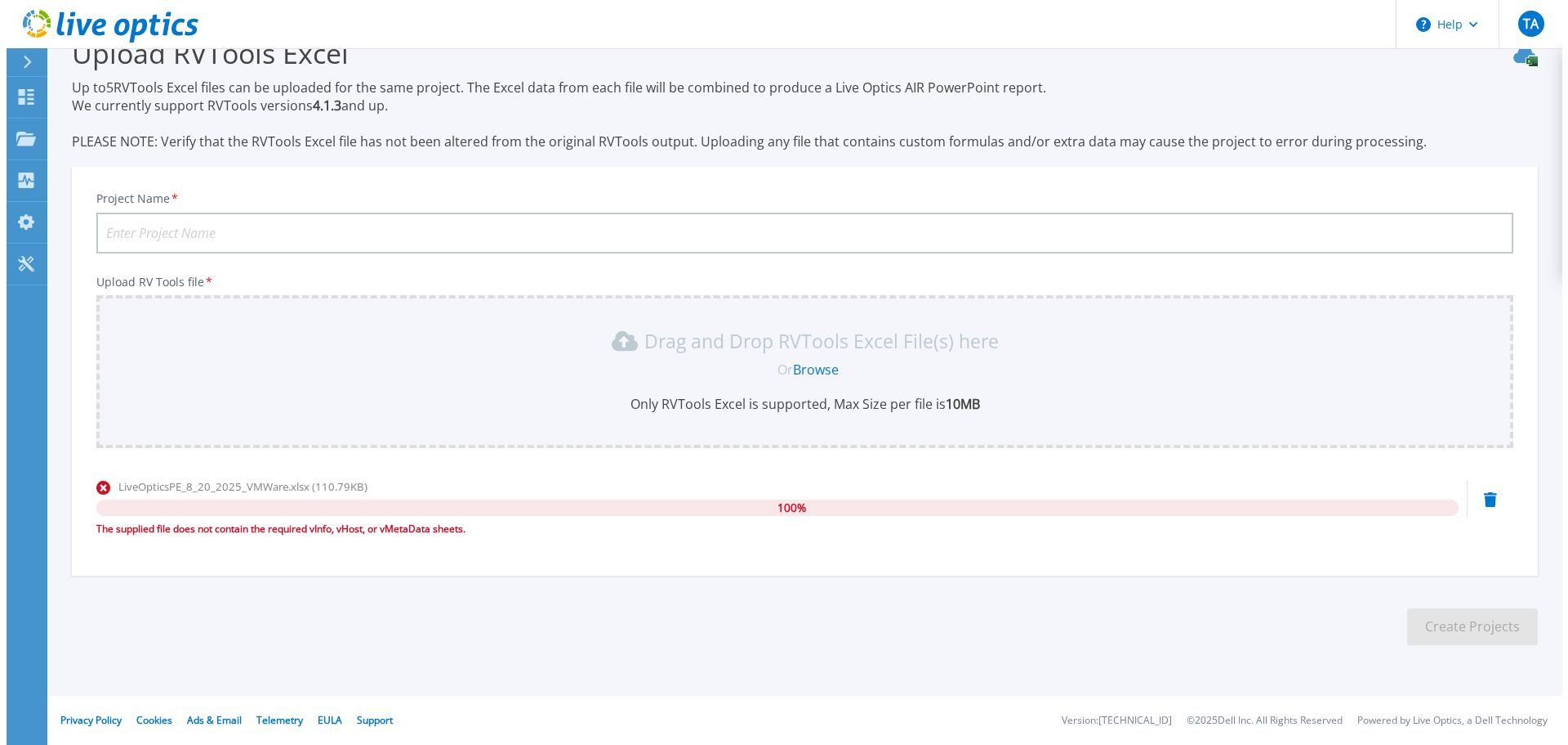
scroll to position [0, 0]
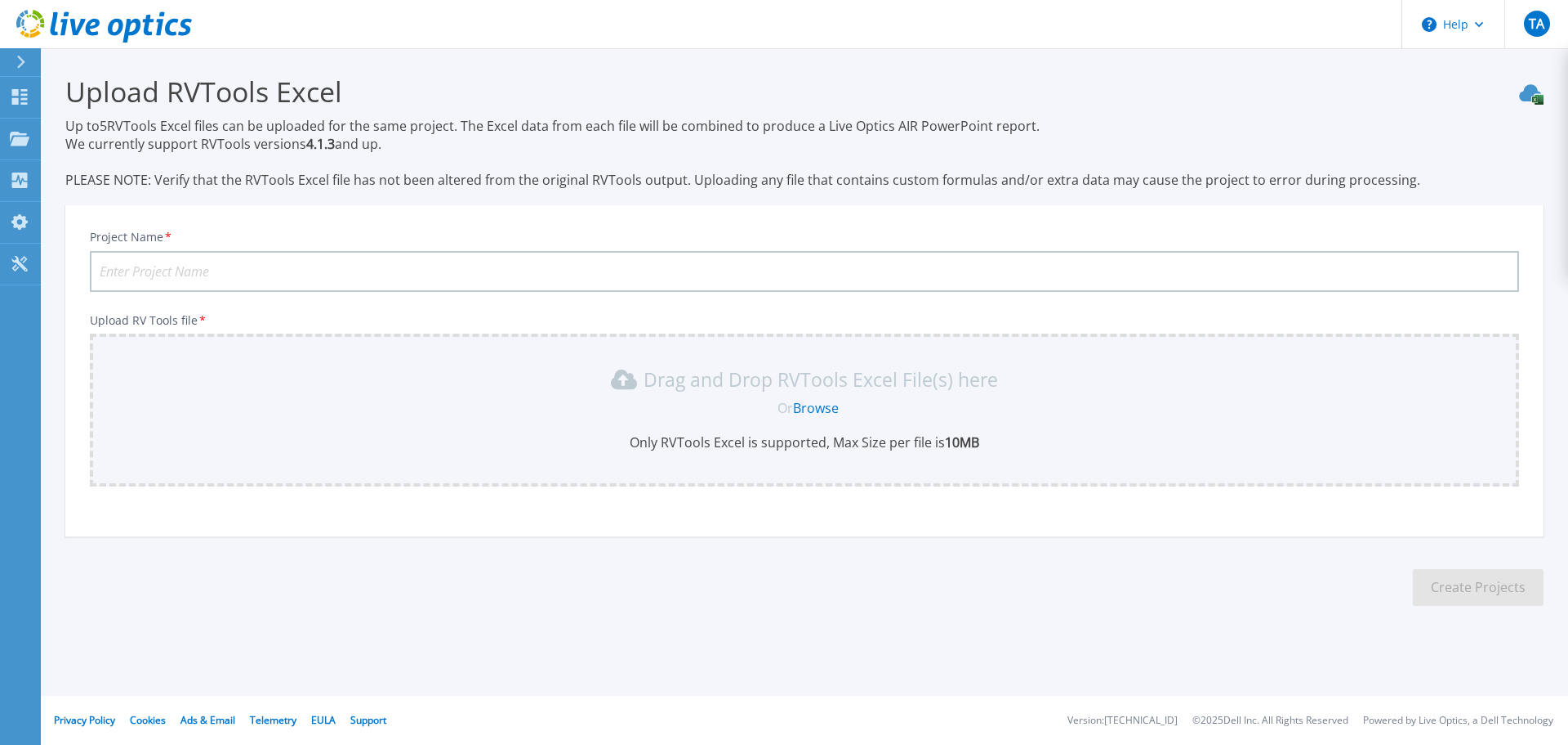
click at [823, 408] on link "Browse" at bounding box center [816, 408] width 46 height 18
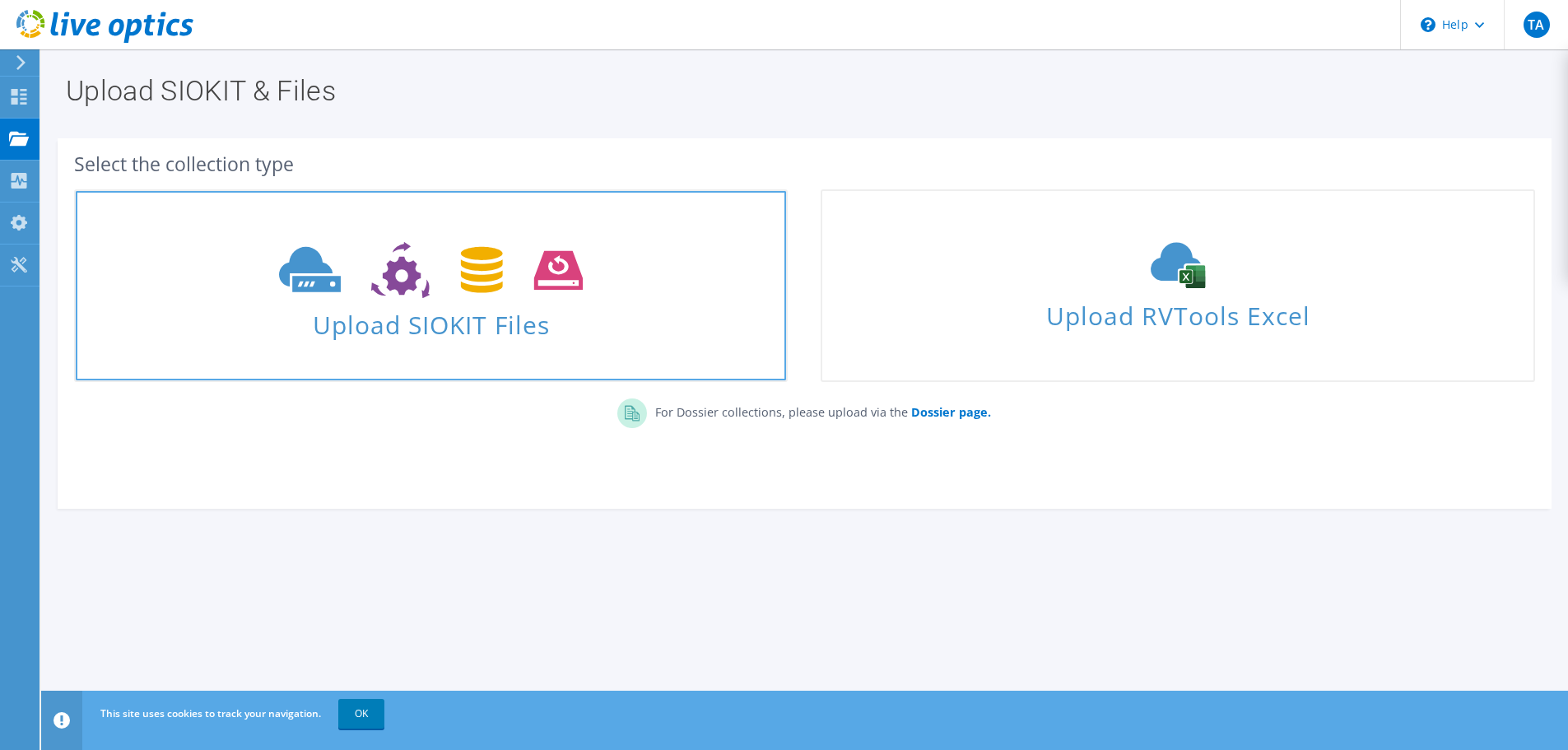
click at [488, 310] on span "Upload SIOKIT Files" at bounding box center [430, 319] width 711 height 36
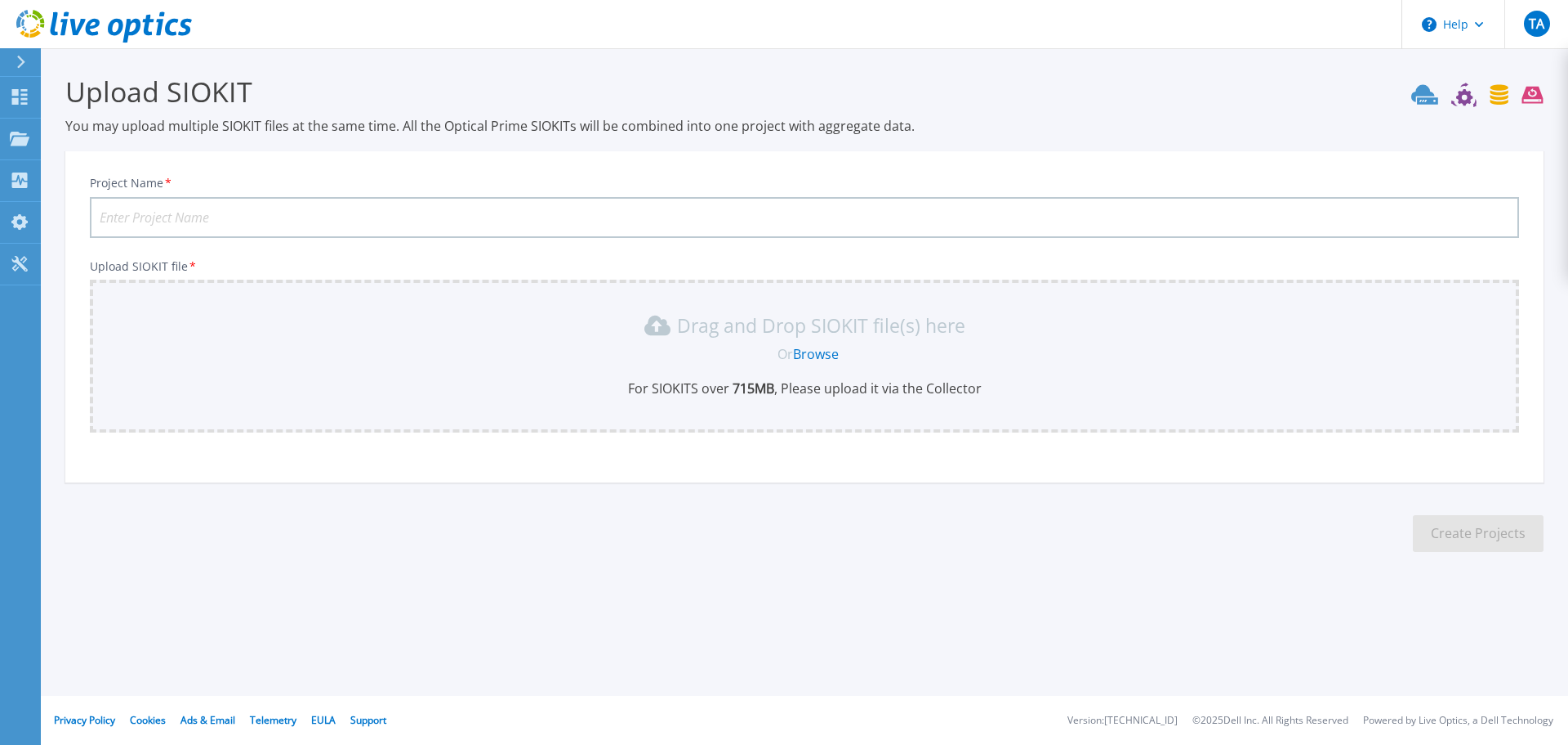
click at [819, 356] on link "Browse" at bounding box center [816, 354] width 46 height 18
click at [33, 93] on link "Dashboard Dashboard" at bounding box center [21, 97] width 41 height 42
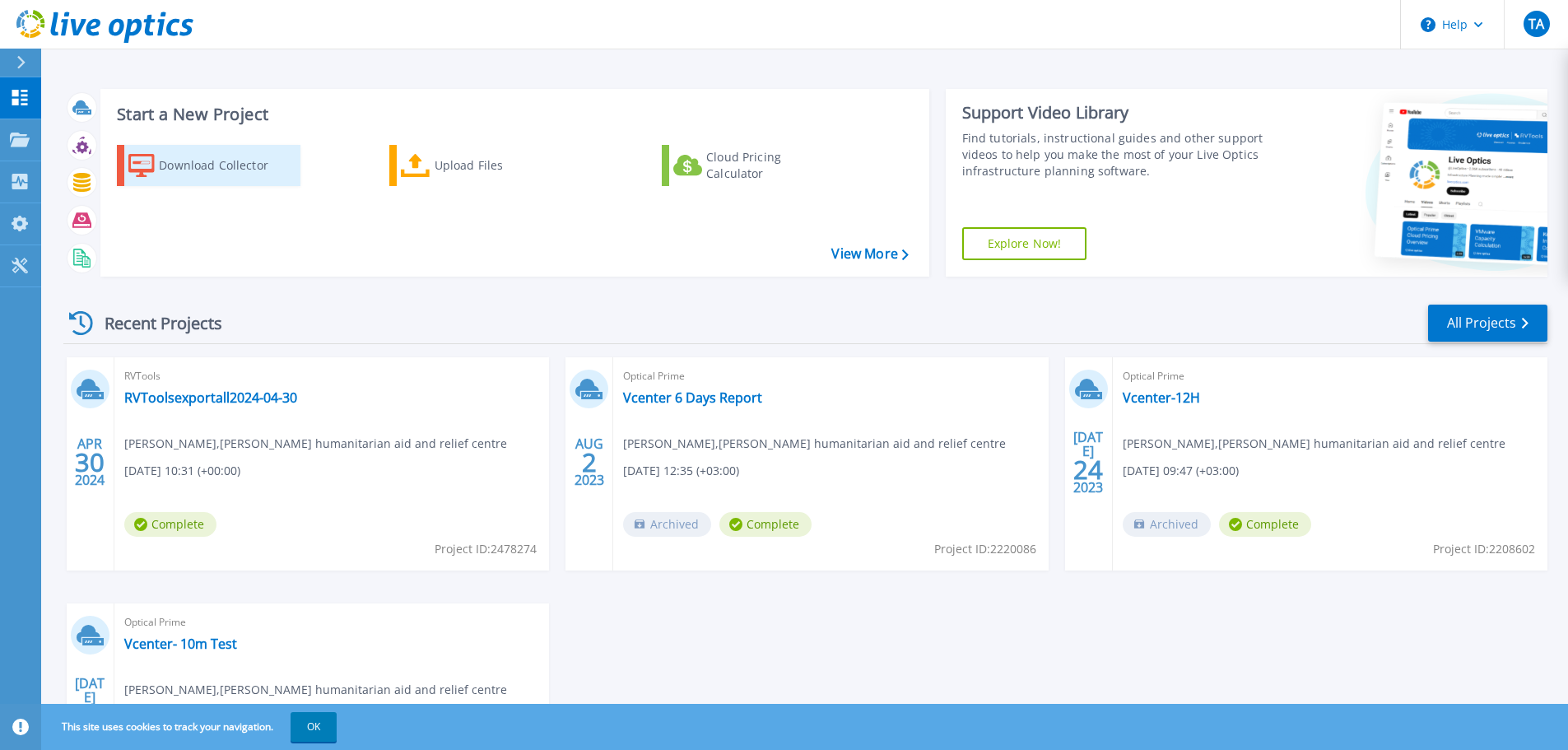
click at [196, 177] on div "Download Collector" at bounding box center [225, 166] width 132 height 33
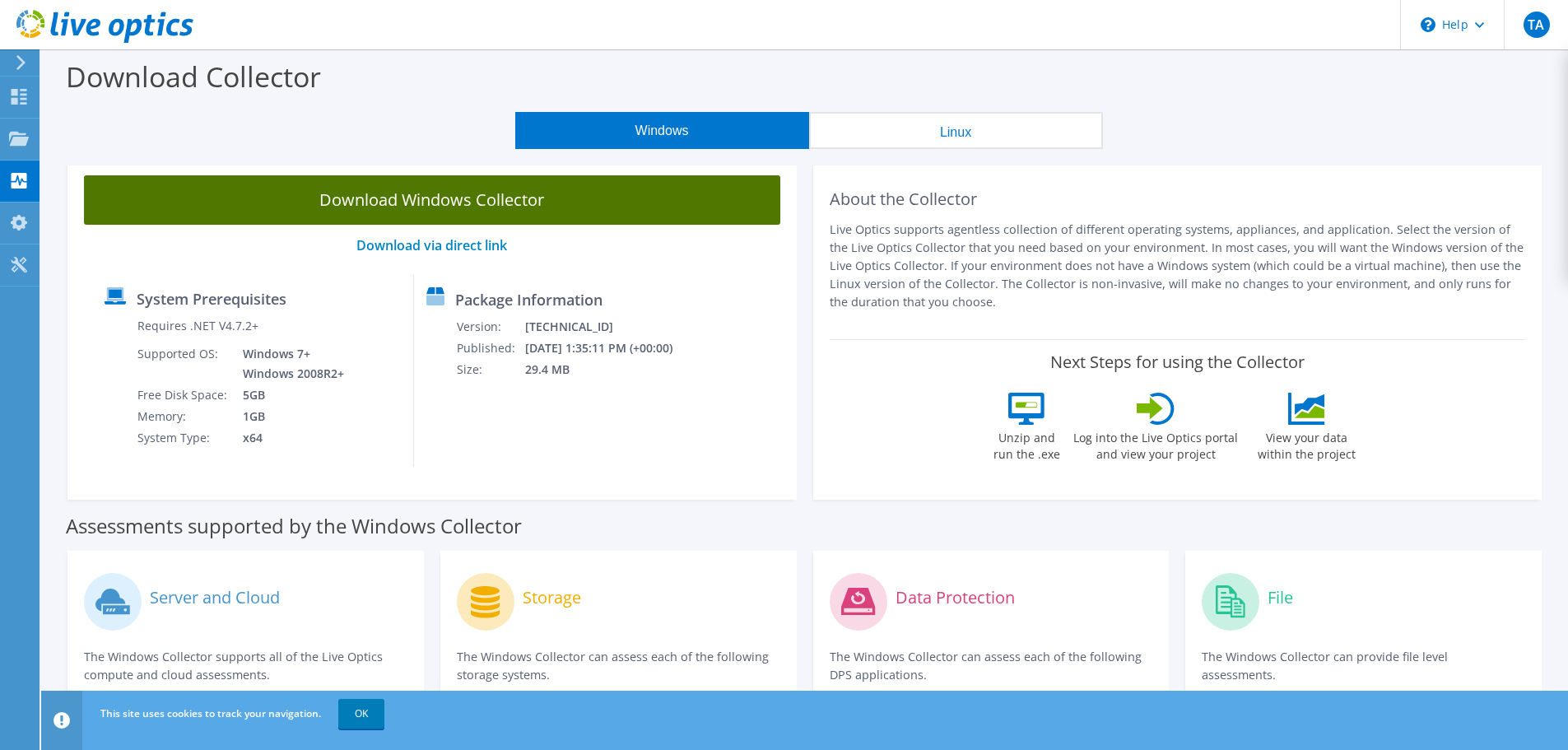
click at [464, 204] on link "Download Windows Collector" at bounding box center [432, 200] width 697 height 50
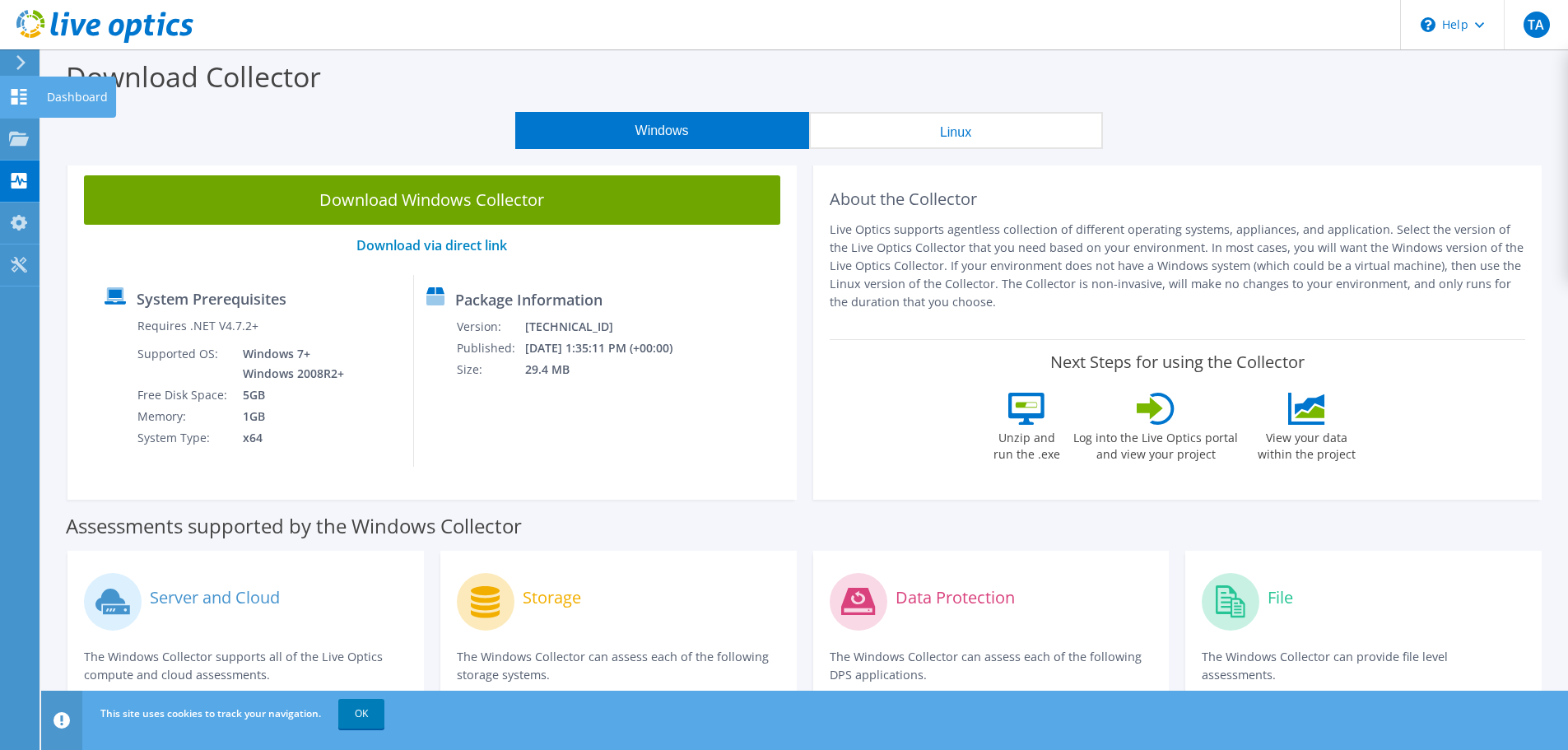
click at [15, 105] on div at bounding box center [19, 99] width 20 height 18
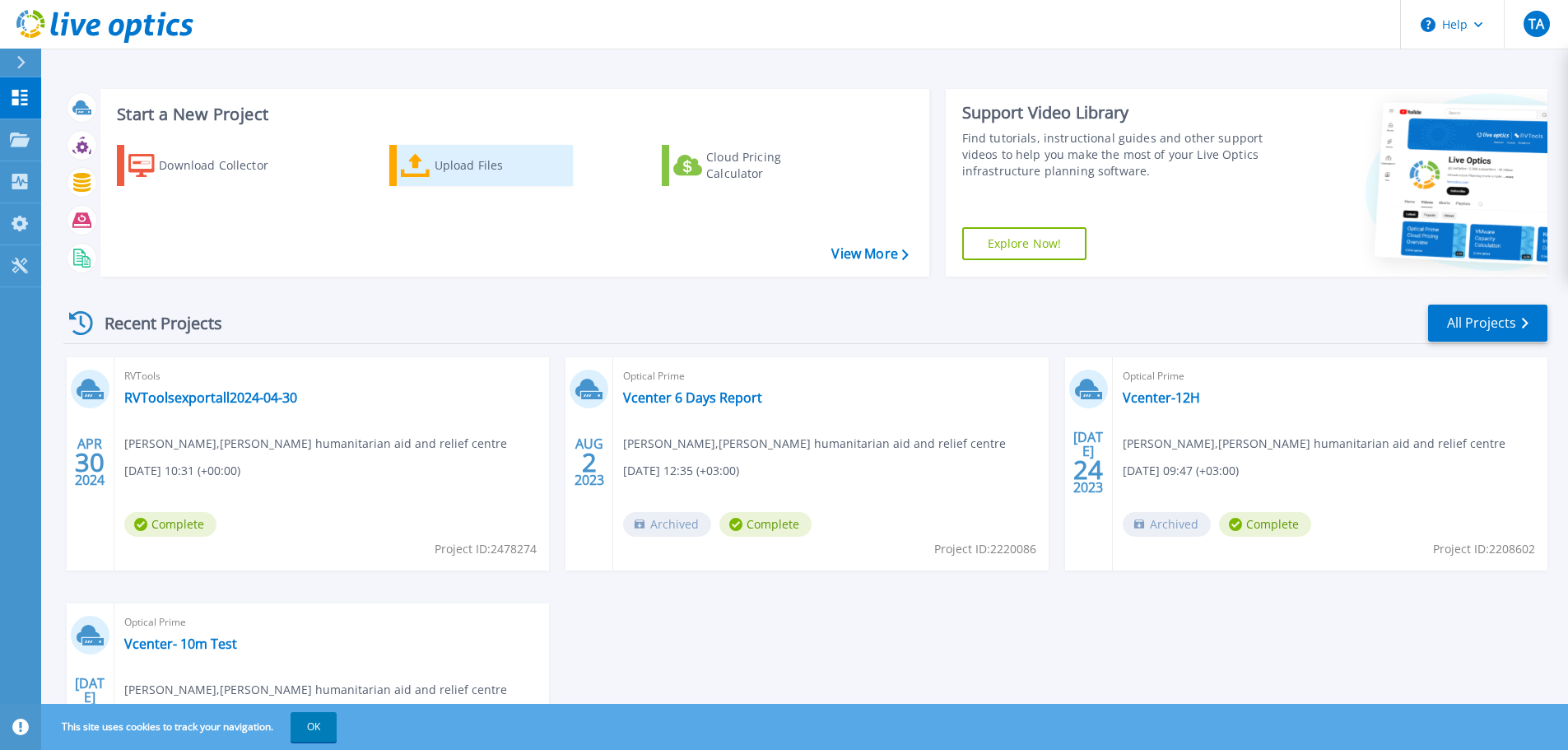
click at [442, 169] on div "Upload Files" at bounding box center [500, 166] width 132 height 33
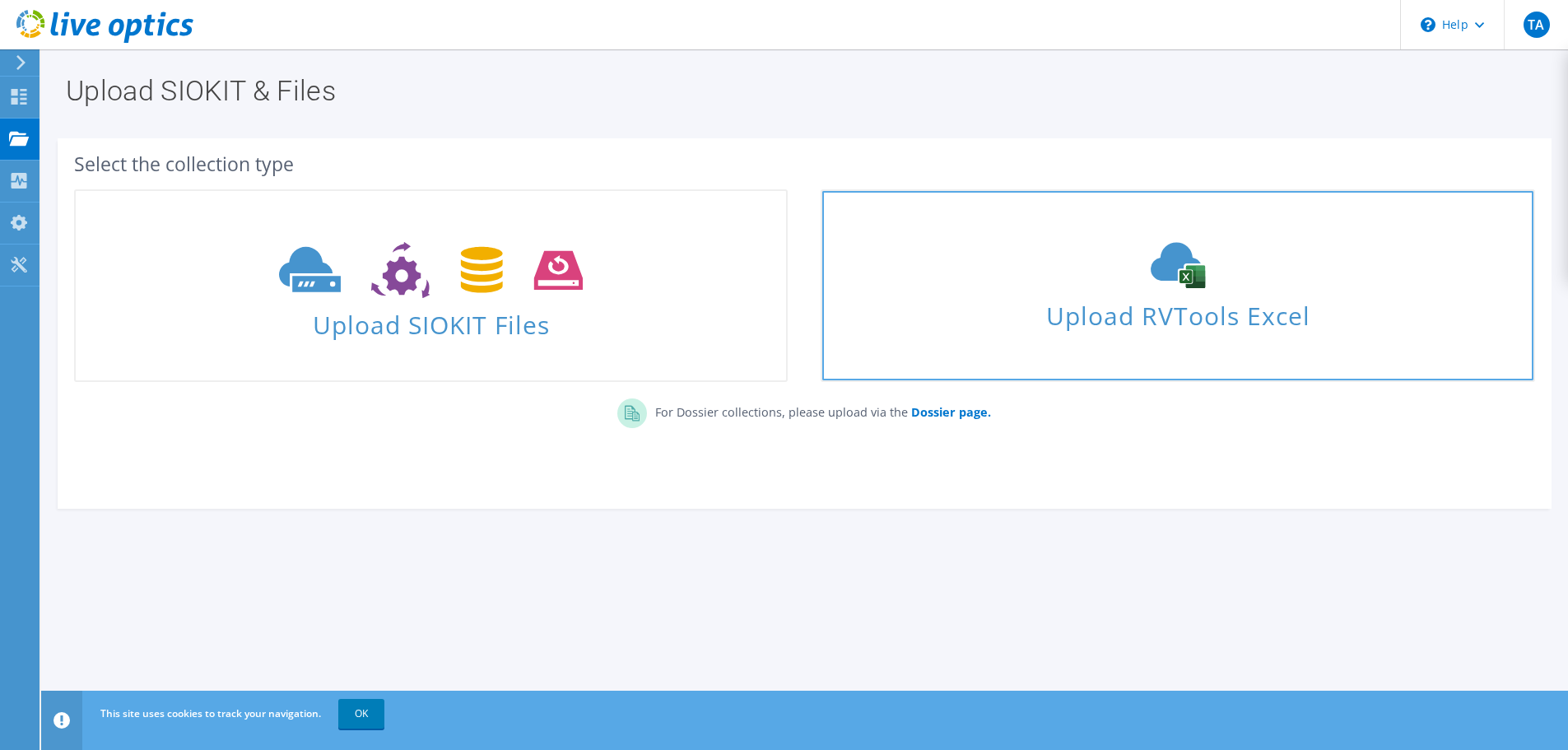
click at [1053, 308] on span "Upload RVTools Excel" at bounding box center [1177, 311] width 711 height 36
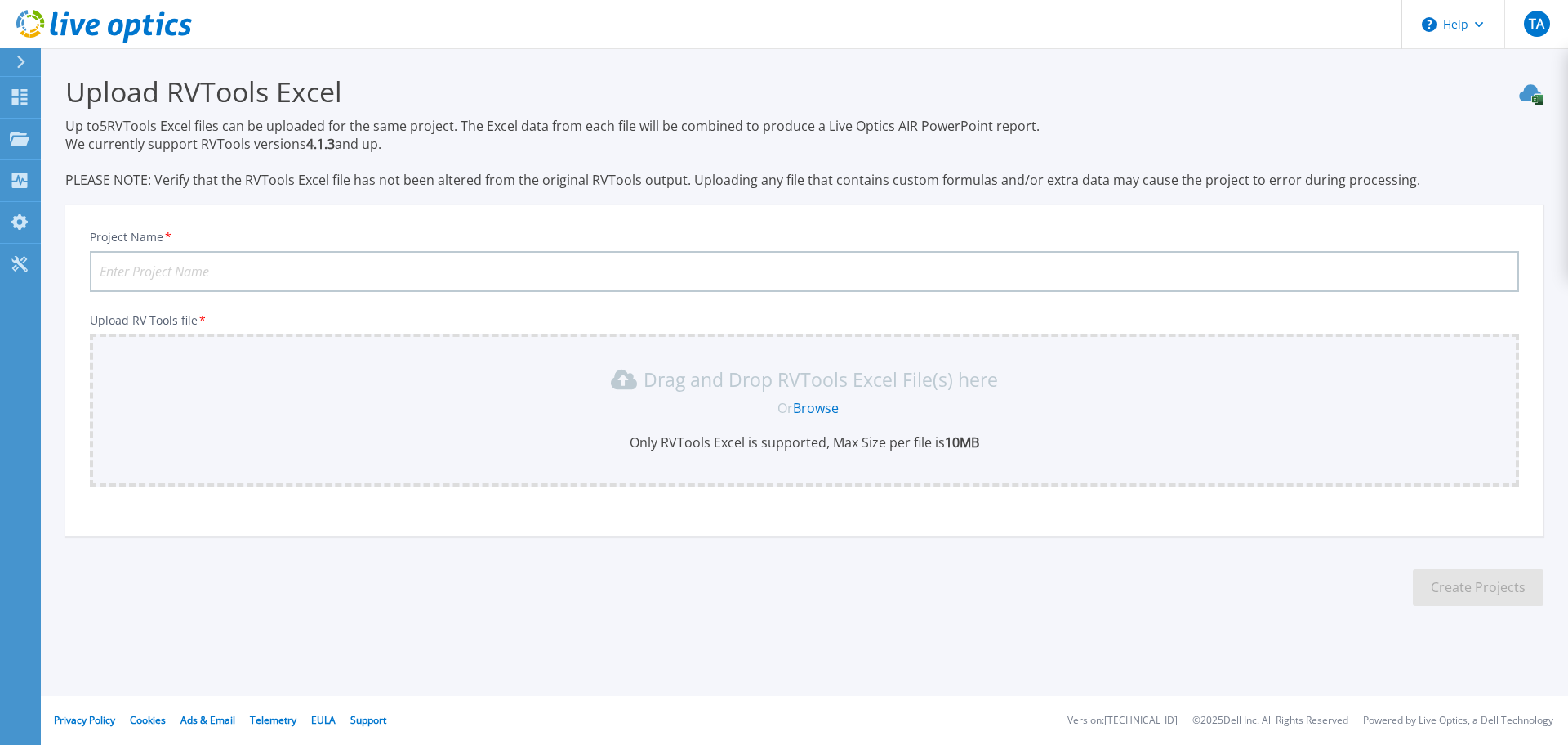
click at [803, 412] on link "Browse" at bounding box center [816, 408] width 46 height 18
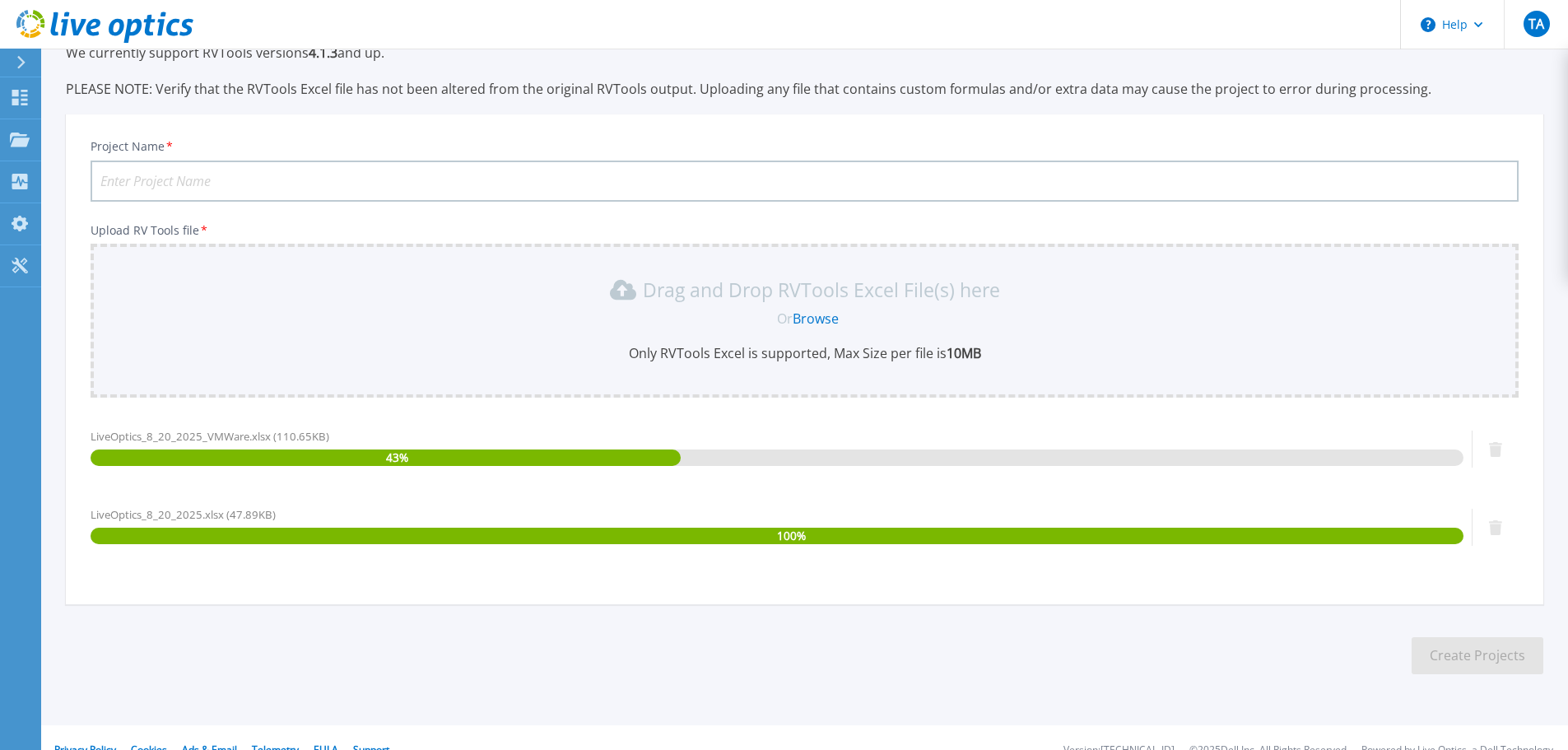
scroll to position [117, 0]
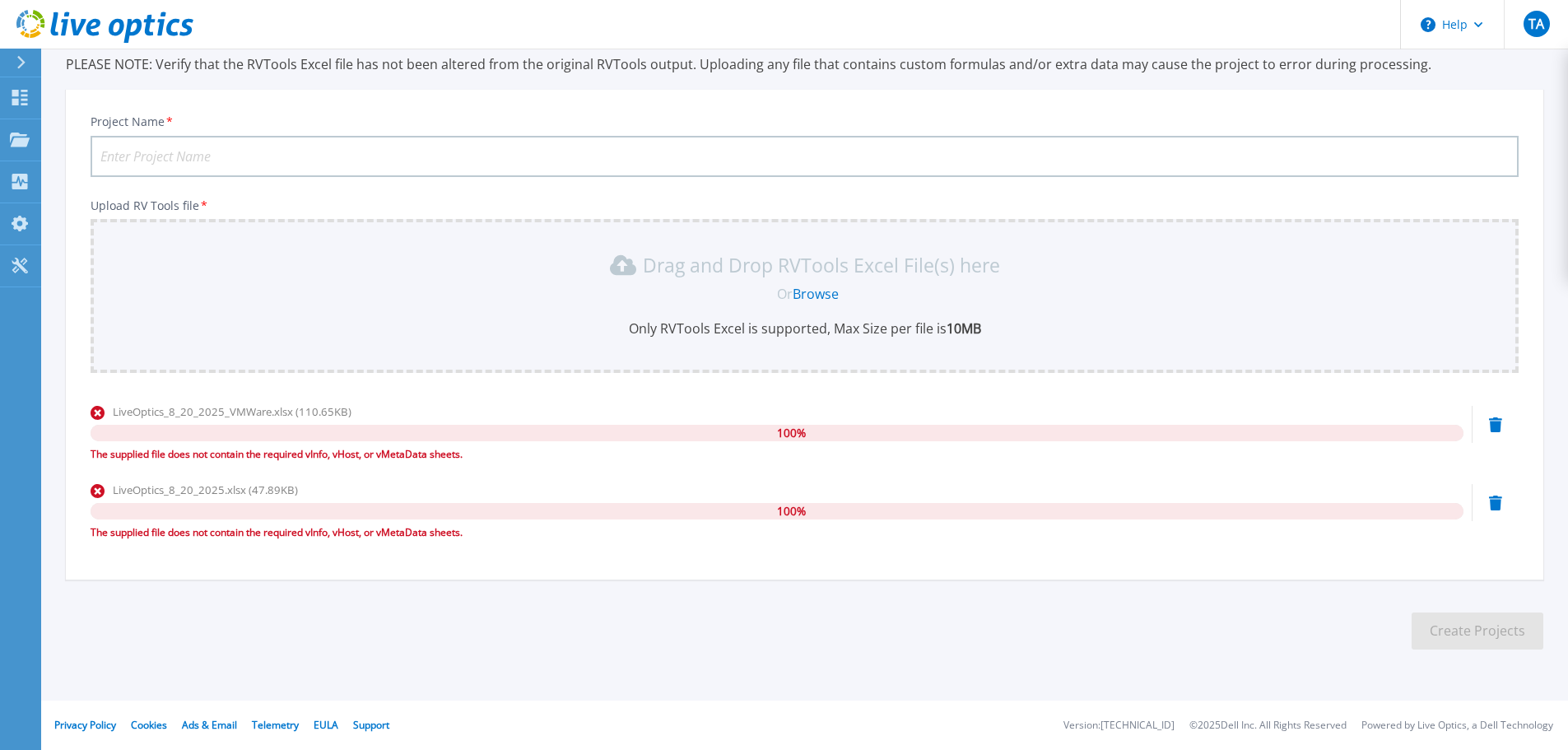
click at [1502, 424] on icon at bounding box center [1496, 424] width 13 height 15
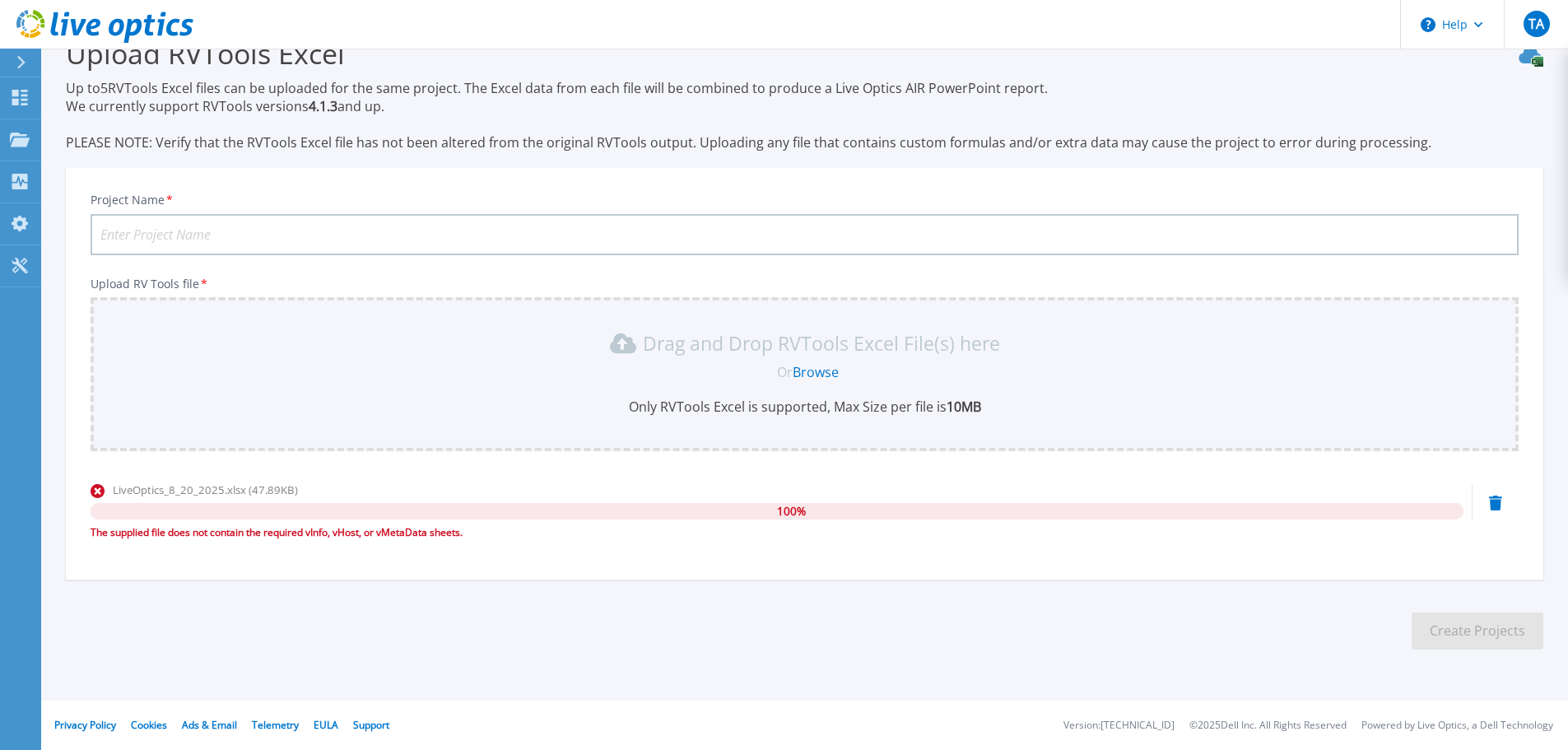
click at [1497, 494] on div at bounding box center [1496, 502] width 13 height 17
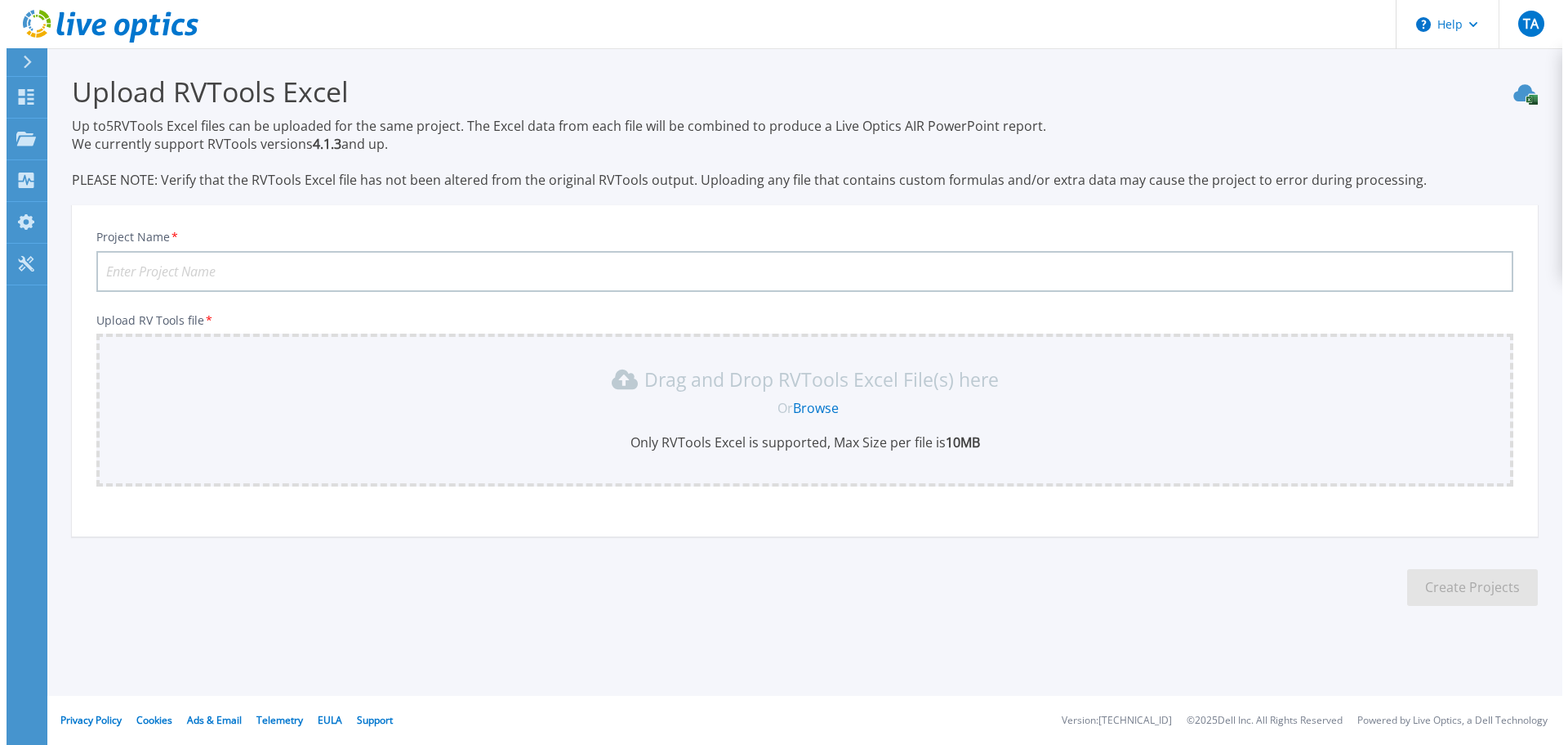
scroll to position [0, 0]
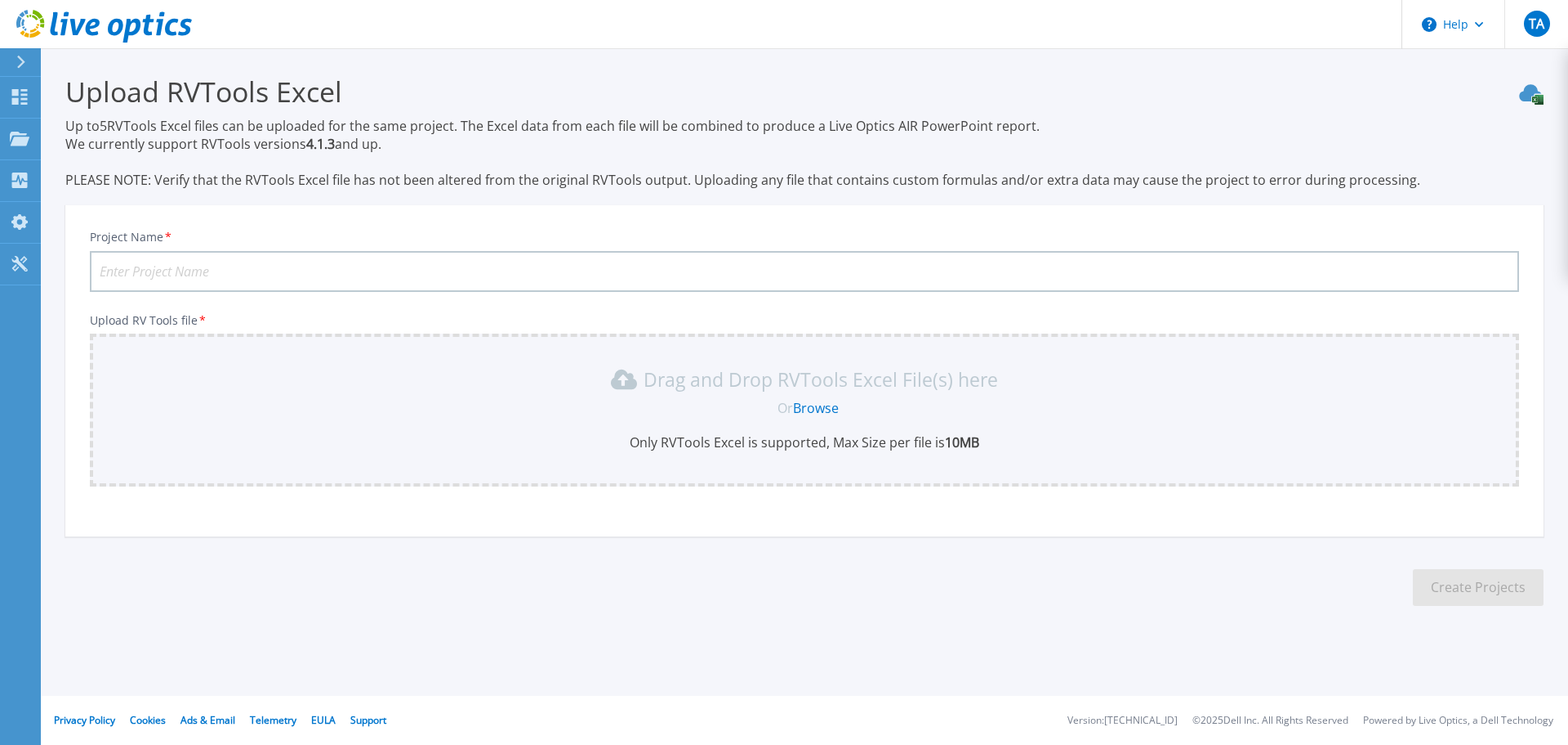
click at [814, 411] on link "Browse" at bounding box center [816, 408] width 46 height 18
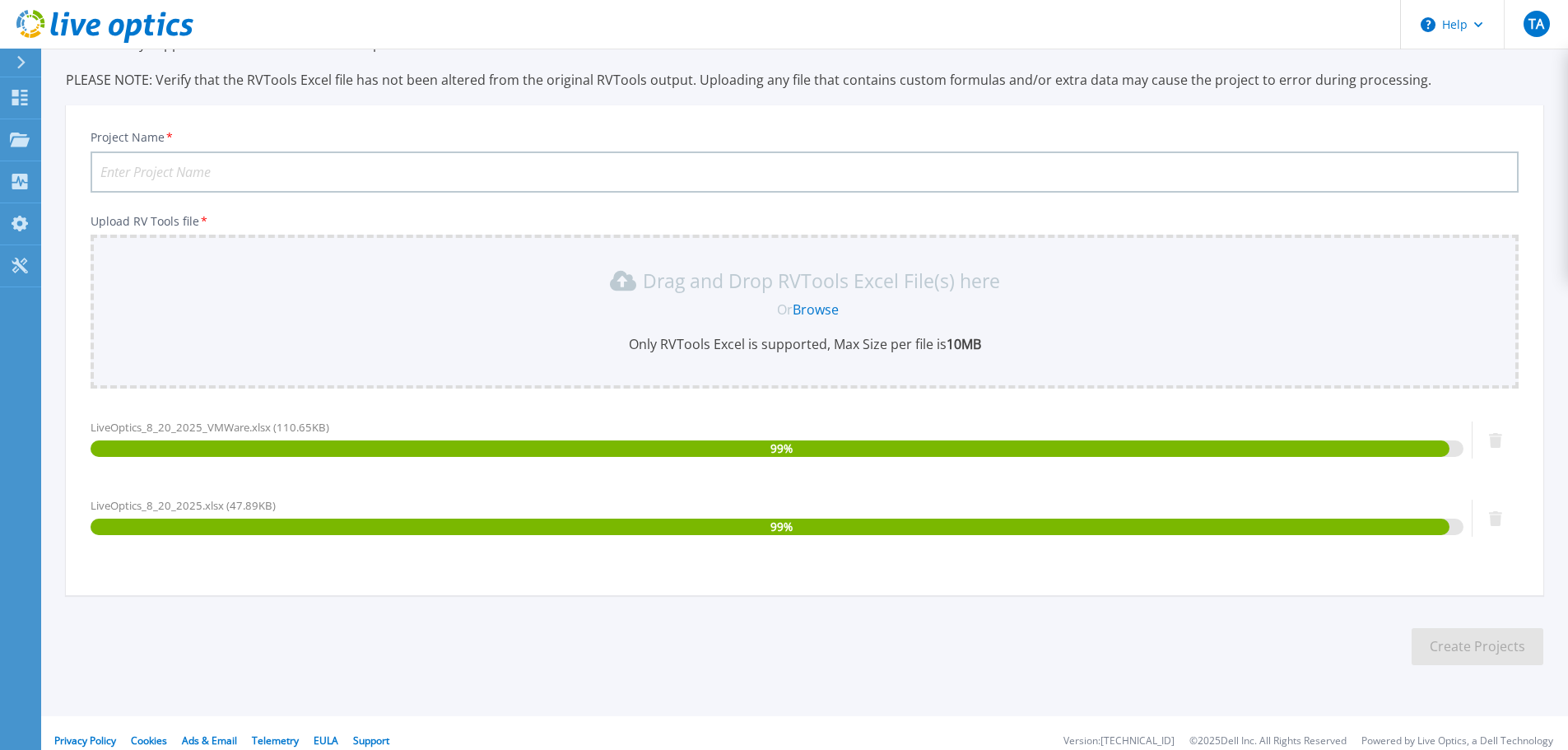
scroll to position [117, 0]
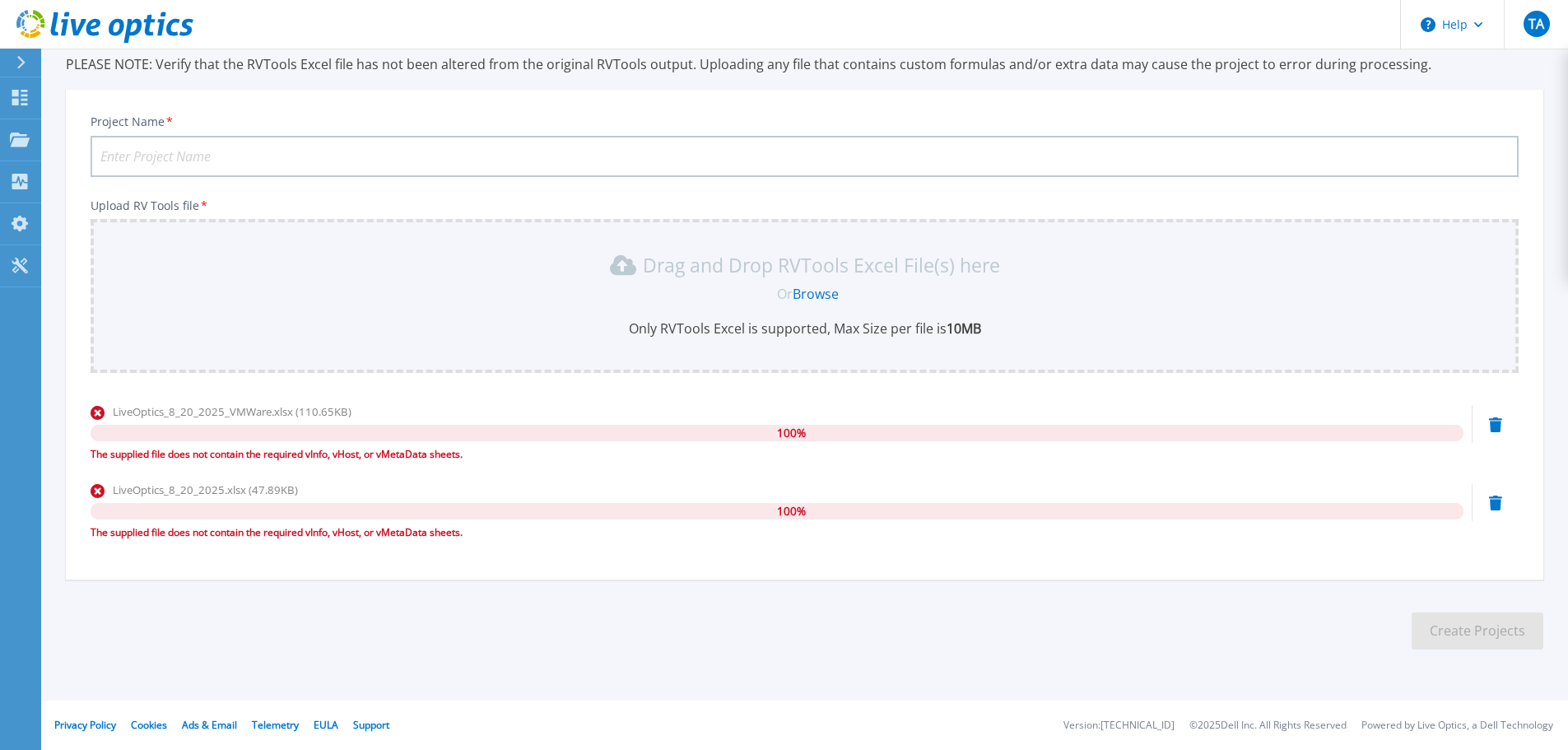
click at [1488, 423] on div "LiveOptics_8_20_2025_VMWare.xlsx (110.65KB) 100 % The supplied file does not co…" at bounding box center [804, 438] width 1429 height 70
click at [1497, 424] on icon at bounding box center [1496, 424] width 13 height 15
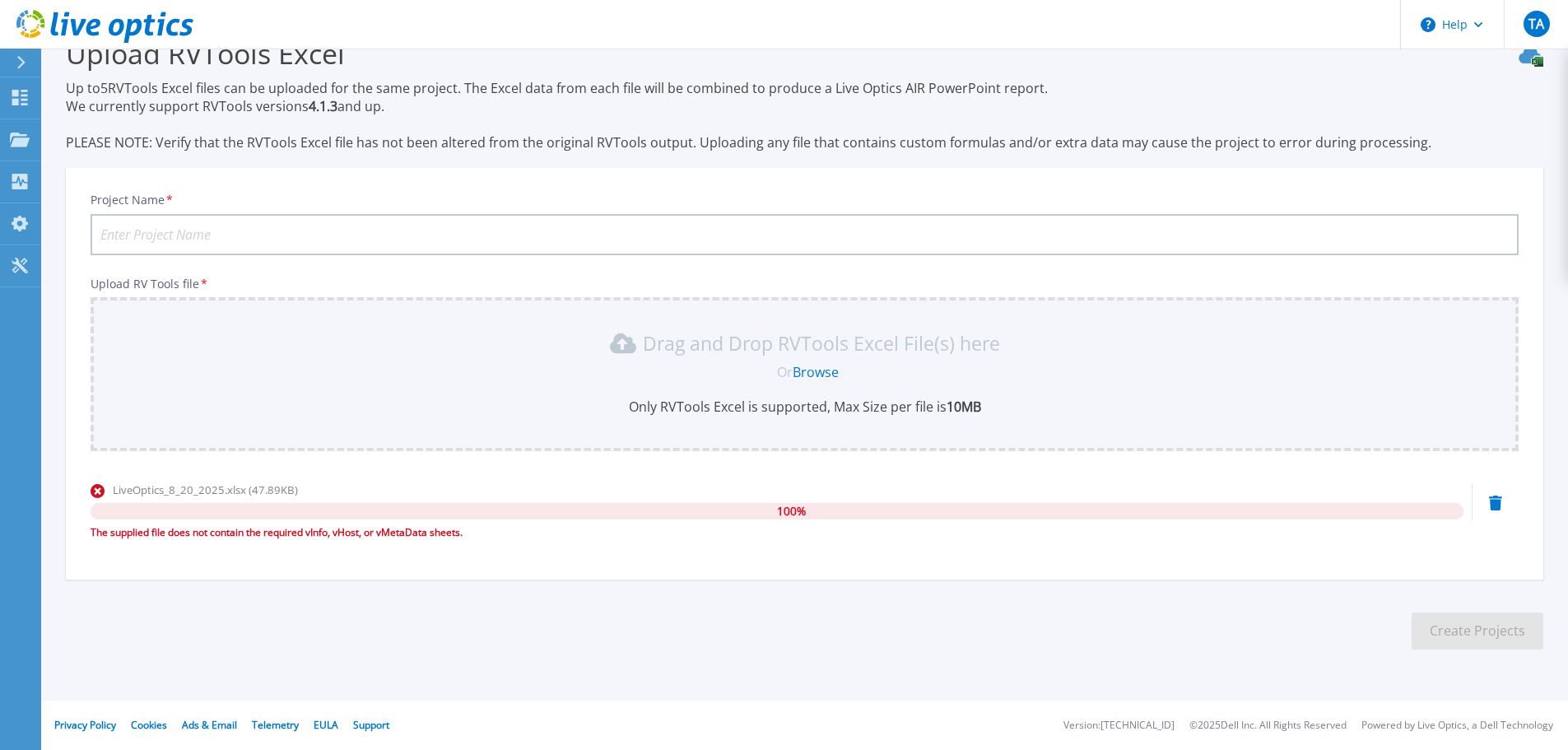
click at [1500, 506] on icon at bounding box center [1496, 503] width 13 height 15
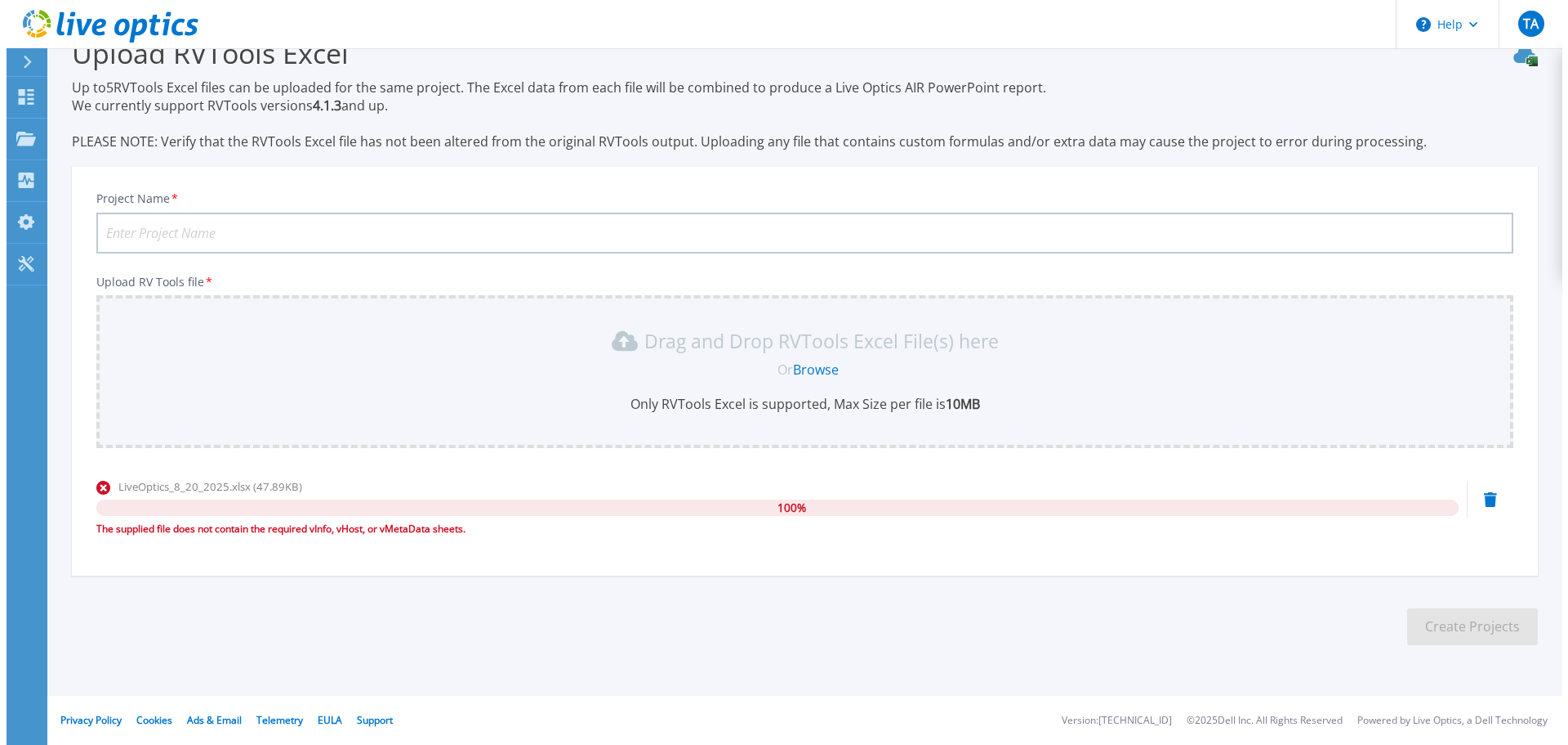
scroll to position [0, 0]
